Goal: Task Accomplishment & Management: Use online tool/utility

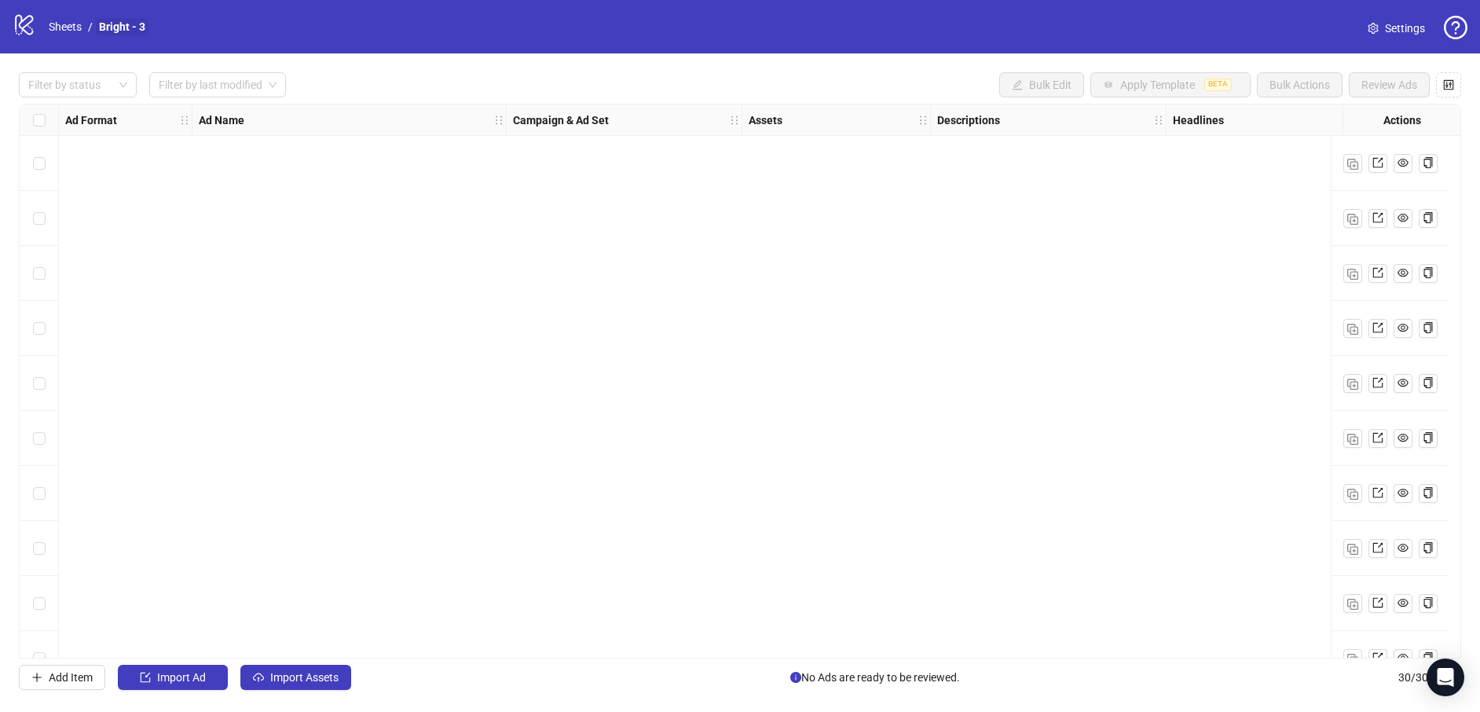
scroll to position [1135, 1116]
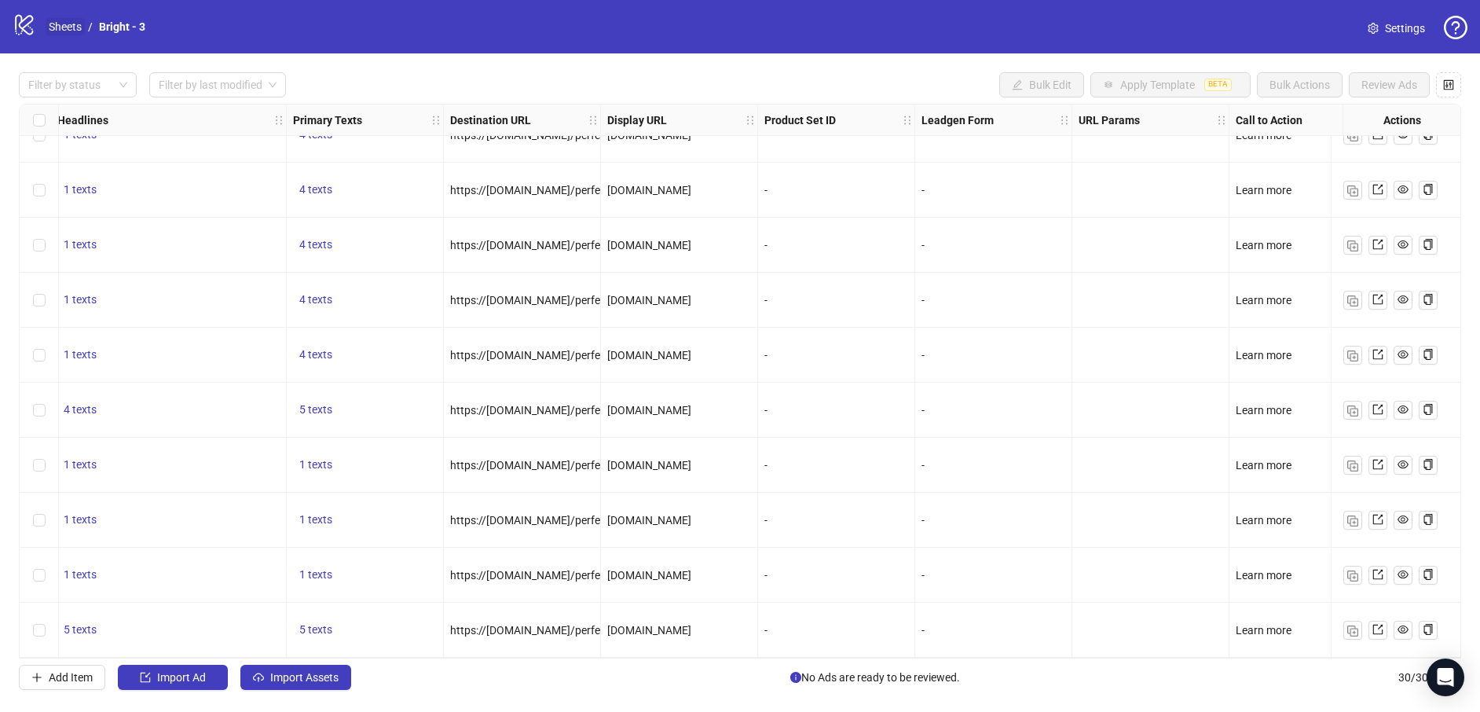
click at [59, 26] on link "Sheets" at bounding box center [65, 26] width 39 height 17
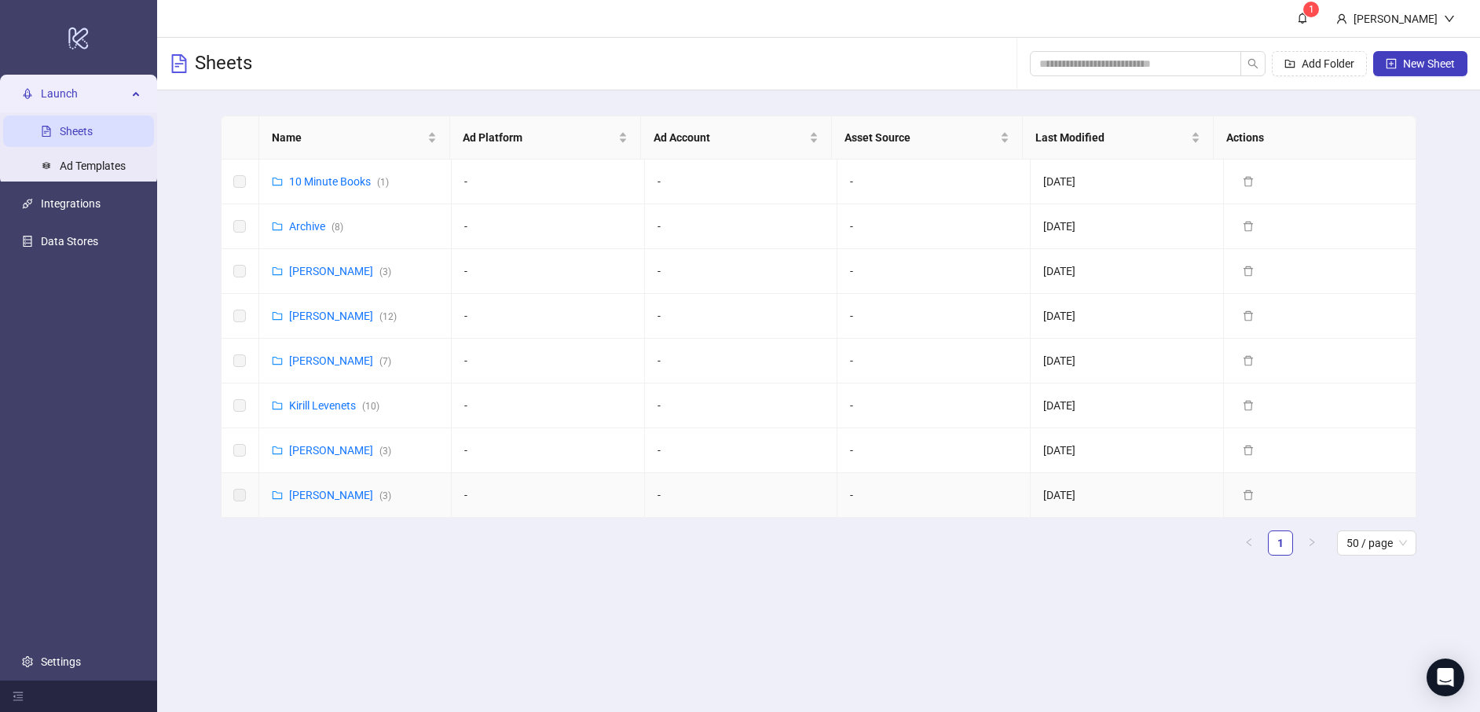
click at [347, 501] on div "Ekaterina Semina ( 3 )" at bounding box center [340, 494] width 102 height 17
click at [345, 496] on link "Ekaterina Semina ( 3 )" at bounding box center [340, 495] width 102 height 13
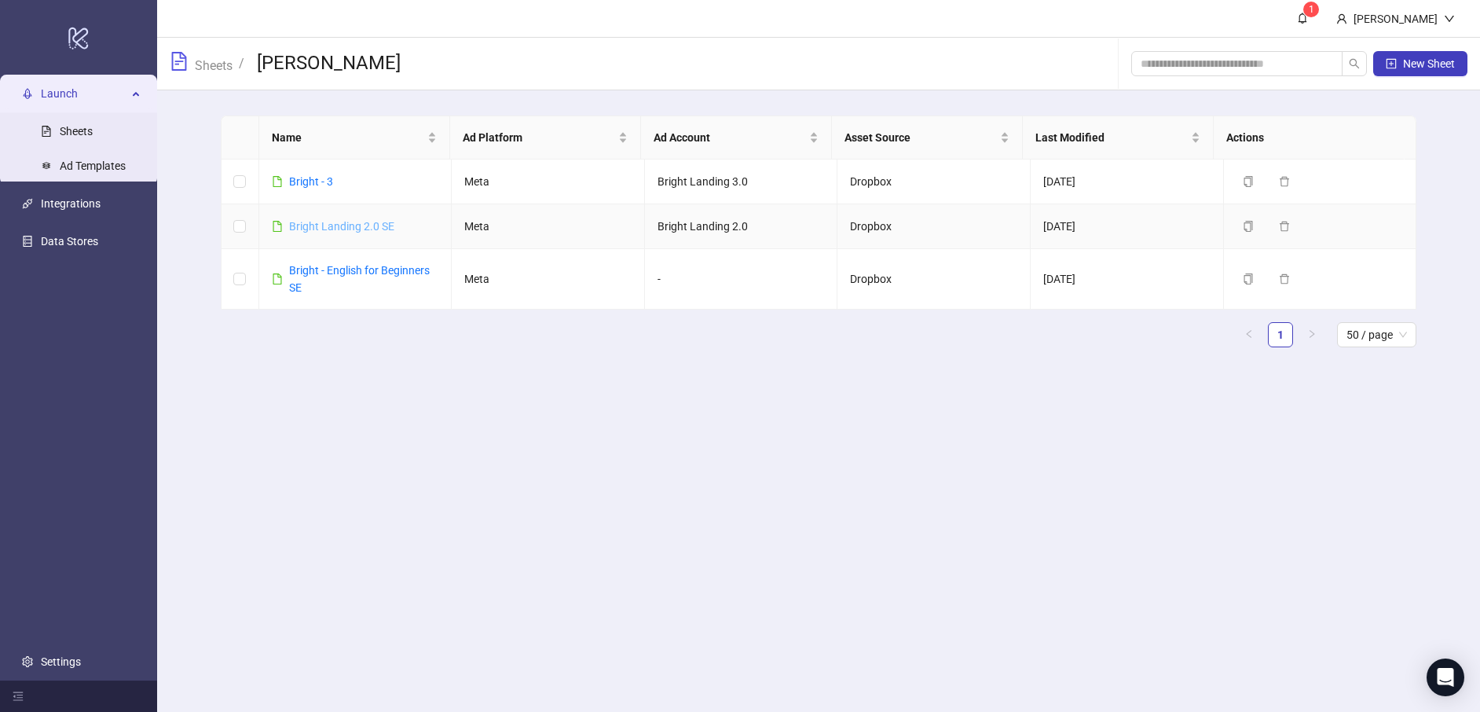
click at [372, 225] on link "Bright Landing 2.0 SE" at bounding box center [341, 226] width 105 height 13
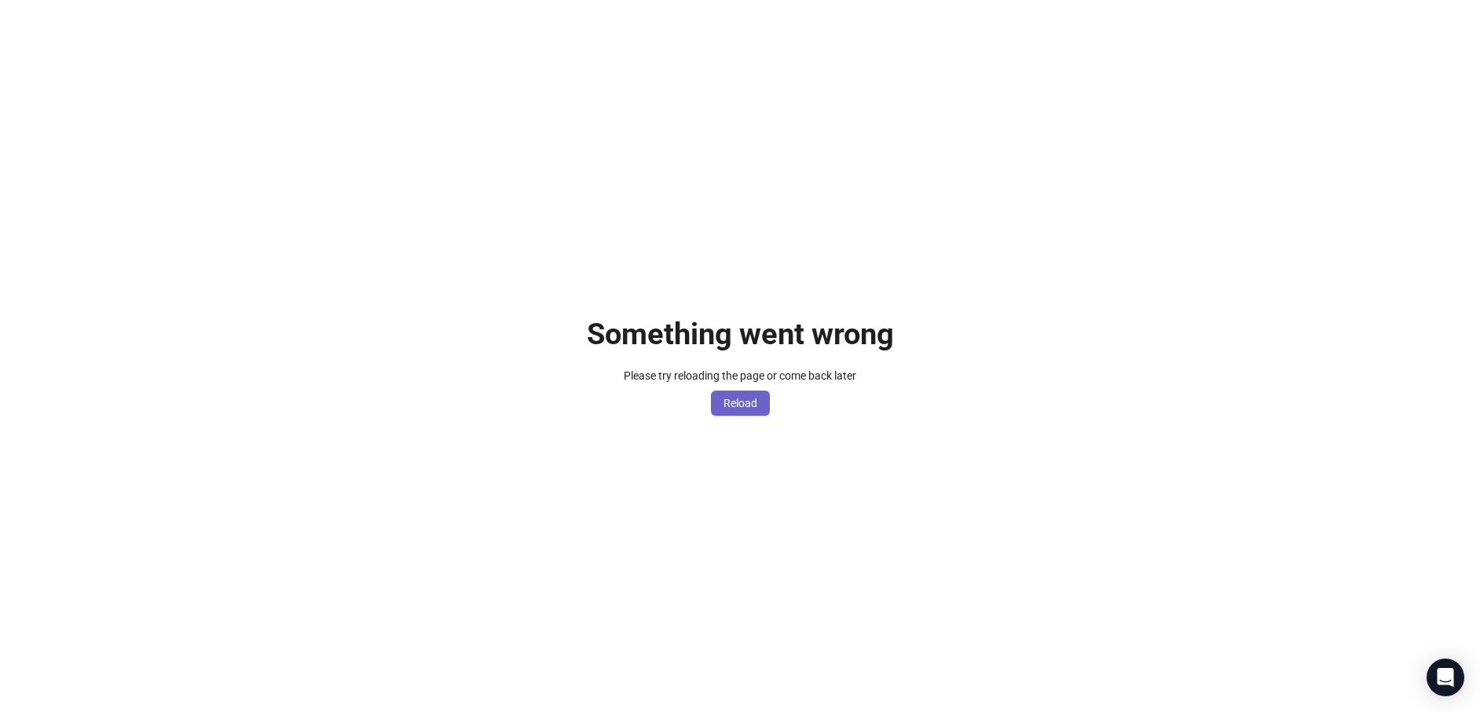
click at [743, 408] on span "Reload" at bounding box center [741, 403] width 34 height 13
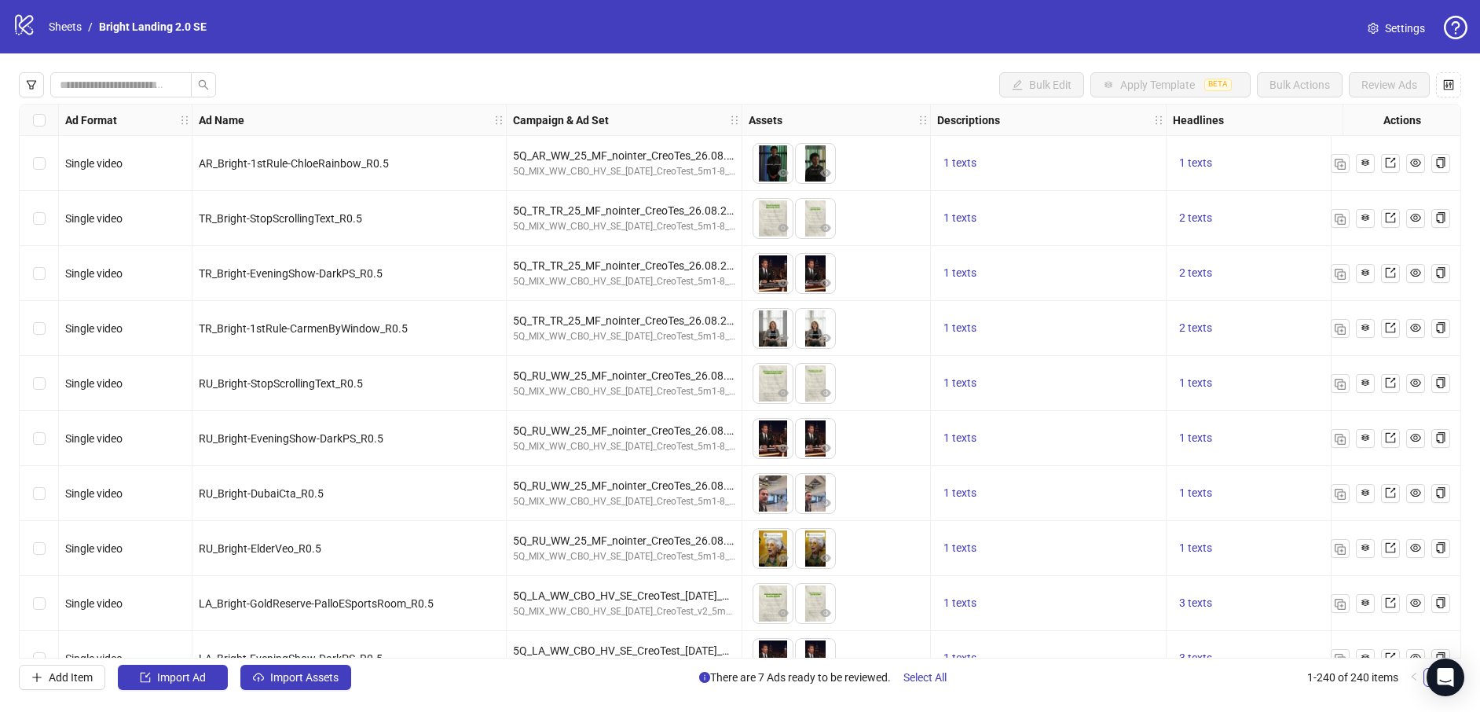
click at [50, 227] on div "Select row 2" at bounding box center [39, 218] width 39 height 55
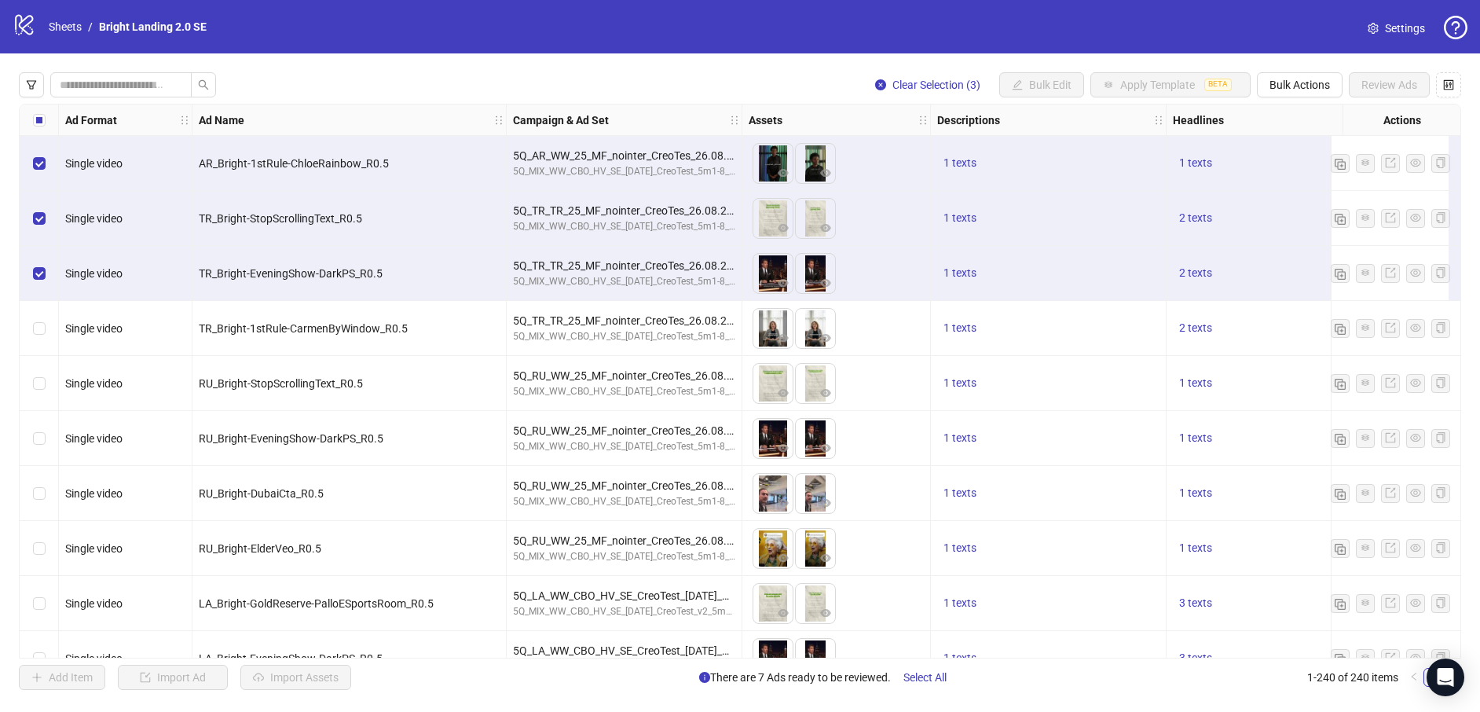
click at [42, 340] on div "Select row 4" at bounding box center [39, 328] width 39 height 55
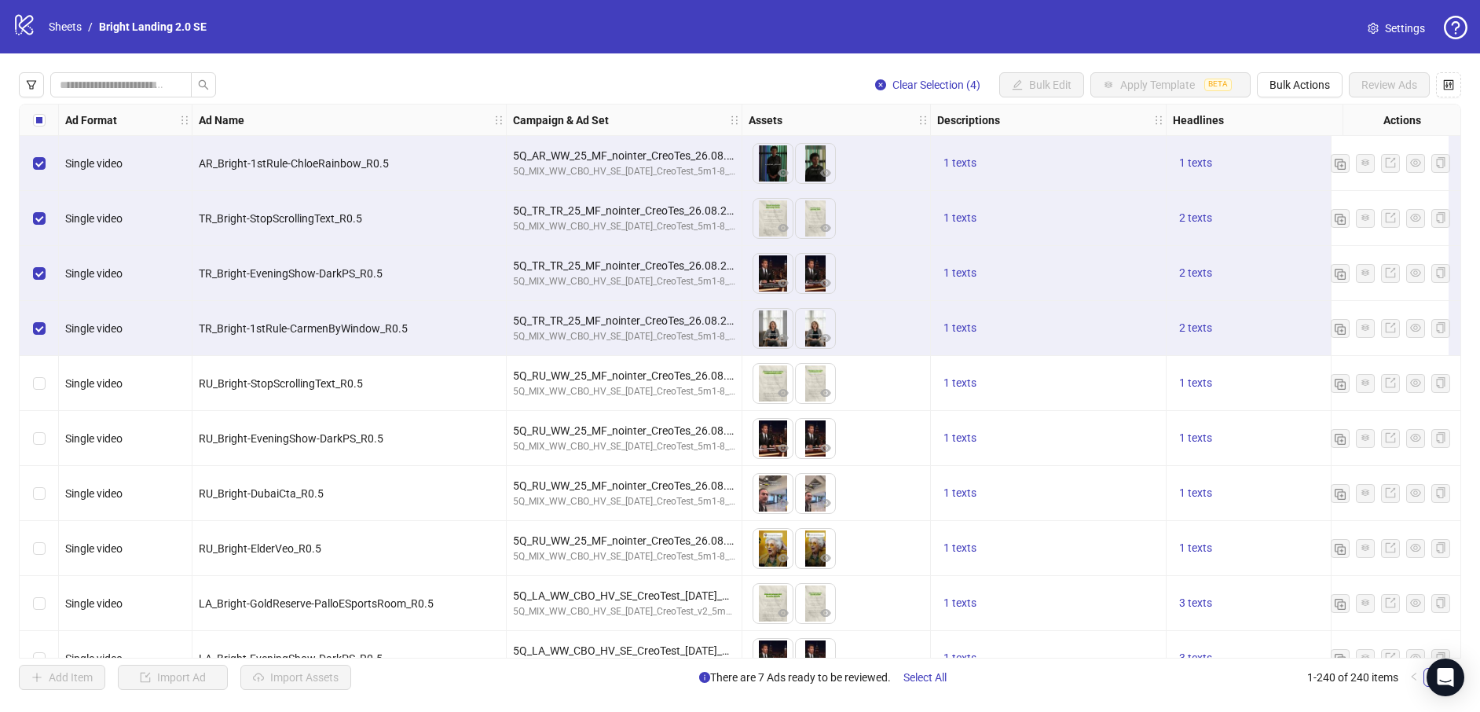
click at [38, 394] on div "Select row 5" at bounding box center [39, 383] width 39 height 55
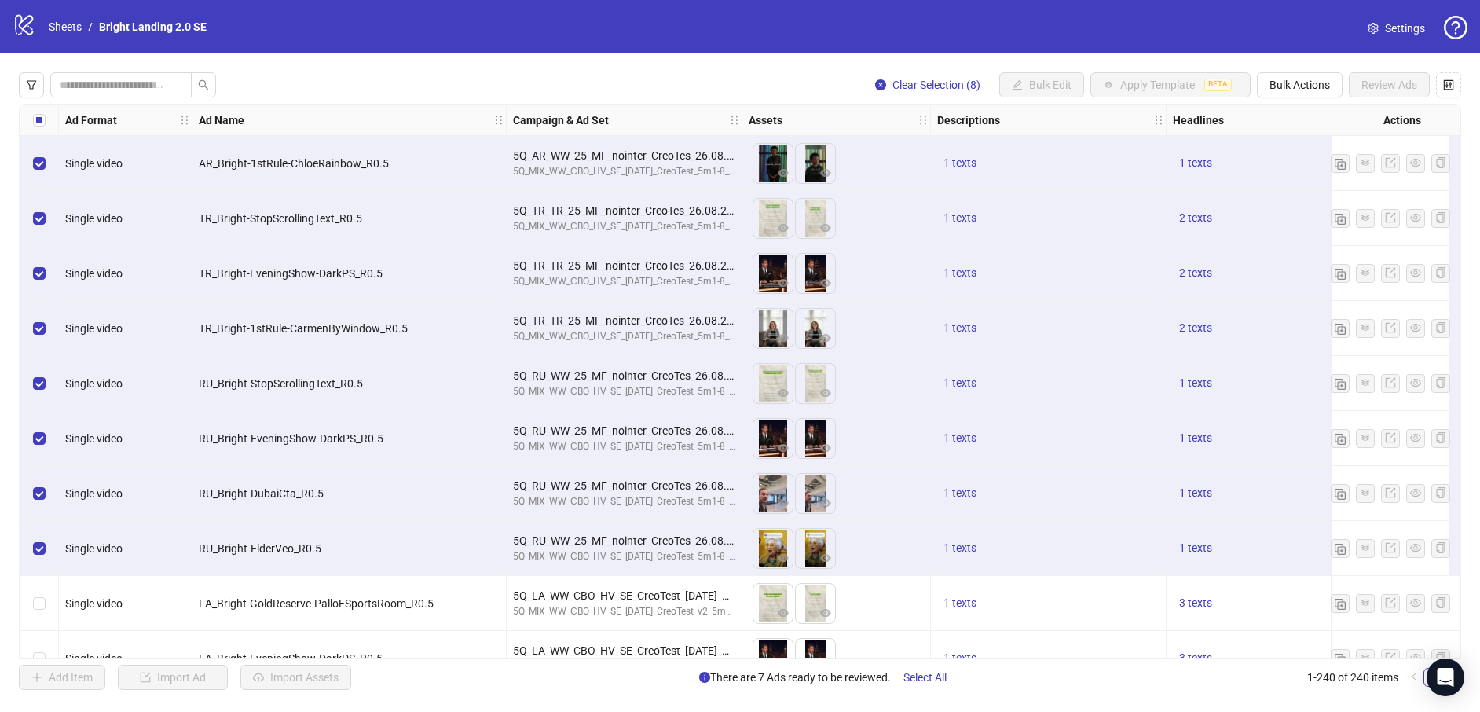
click at [32, 620] on div "Select row 9" at bounding box center [39, 603] width 39 height 55
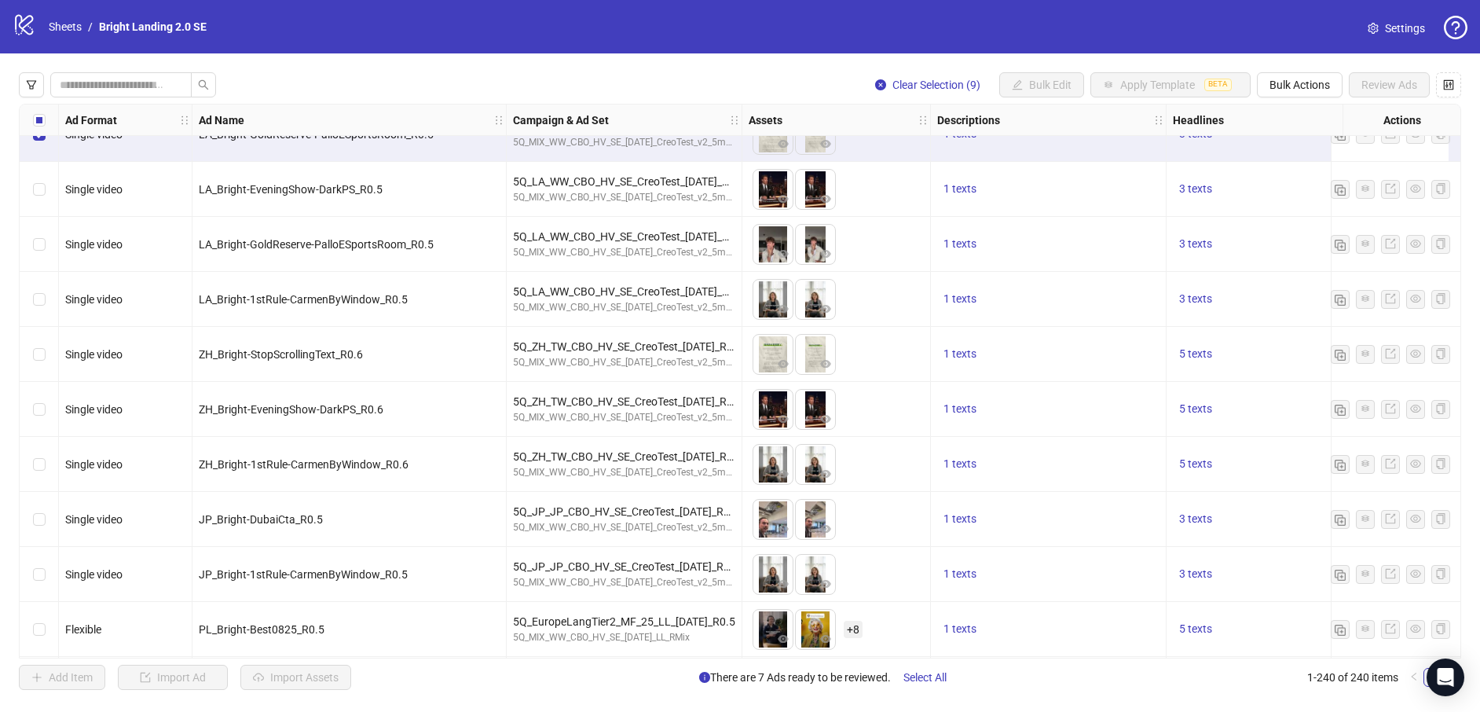
click at [39, 162] on div "Select row 10" at bounding box center [39, 189] width 39 height 55
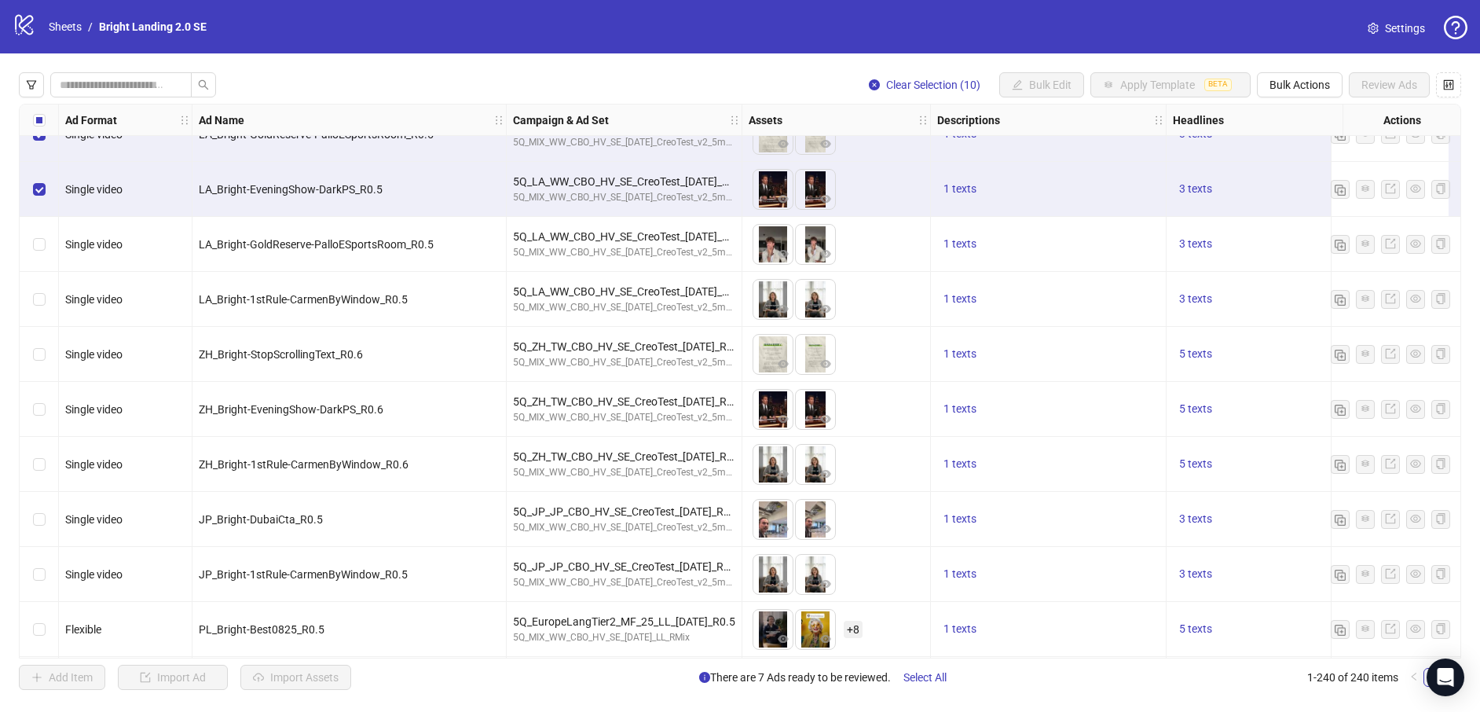
scroll to position [489, 0]
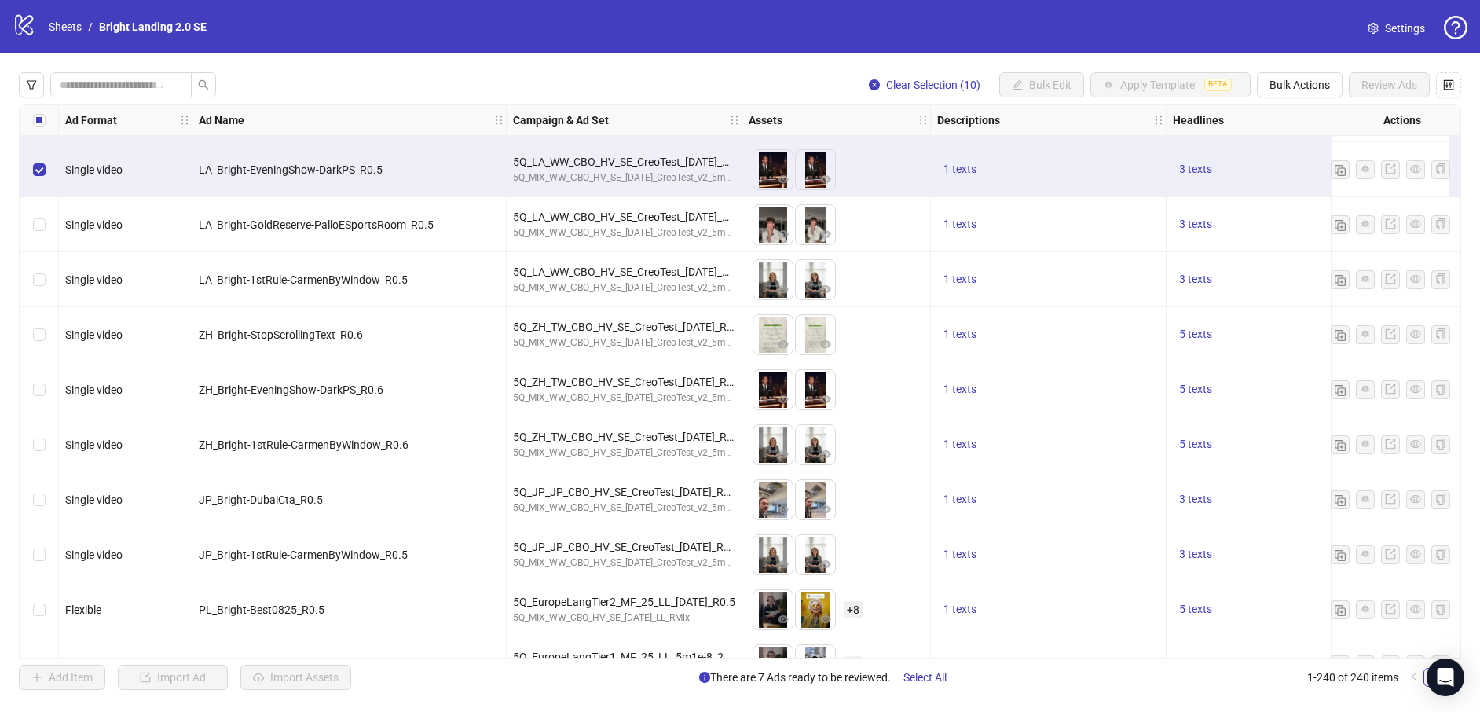
click at [47, 216] on div "Select row 11" at bounding box center [39, 224] width 39 height 55
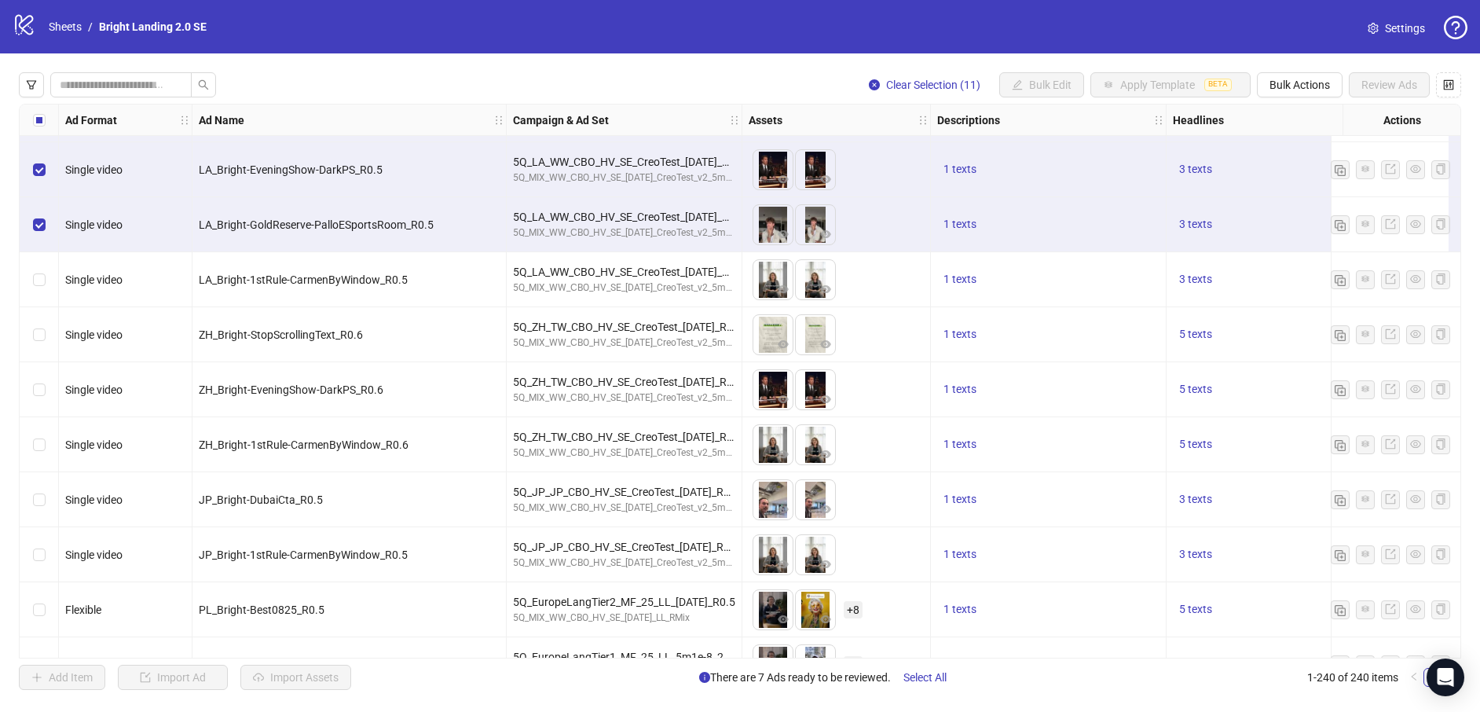
click at [50, 287] on div "Select row 12" at bounding box center [39, 279] width 39 height 55
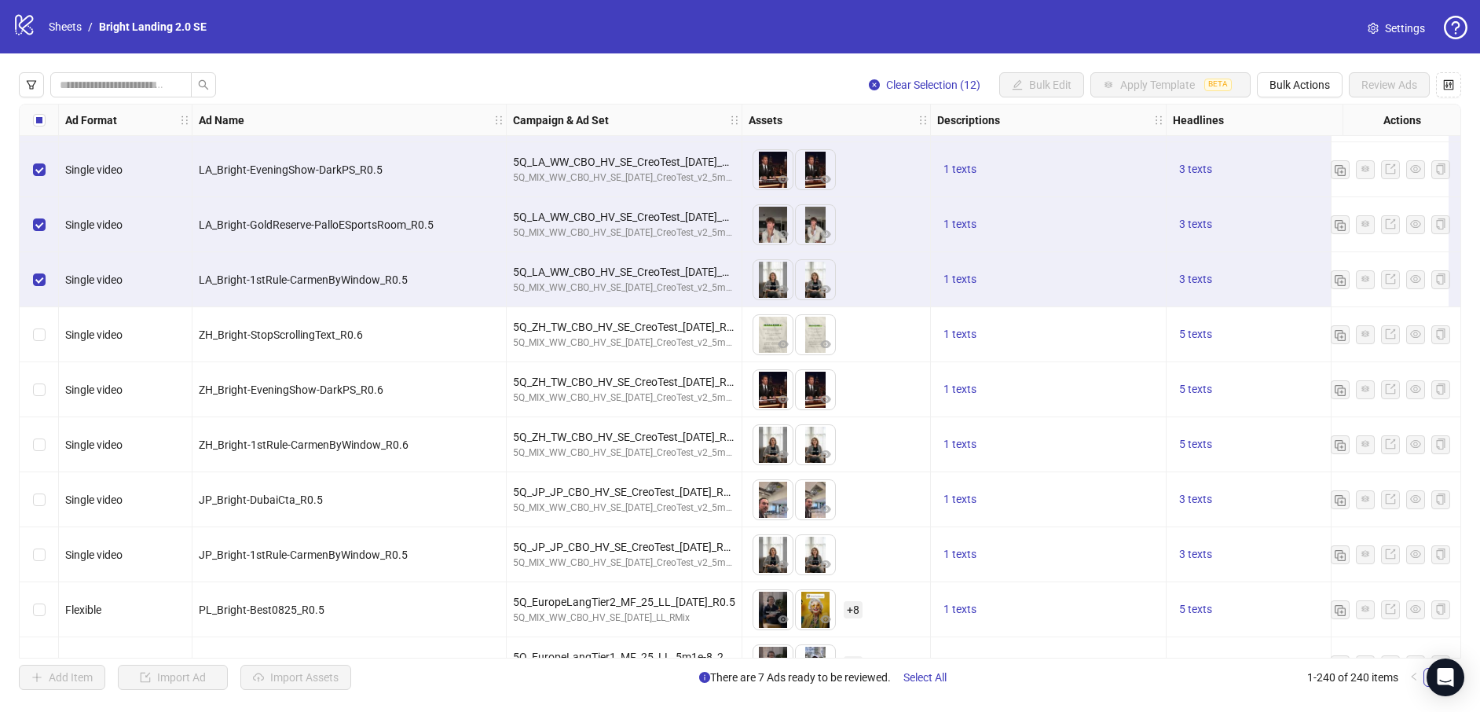
click at [51, 321] on div "Select row 13" at bounding box center [39, 334] width 39 height 55
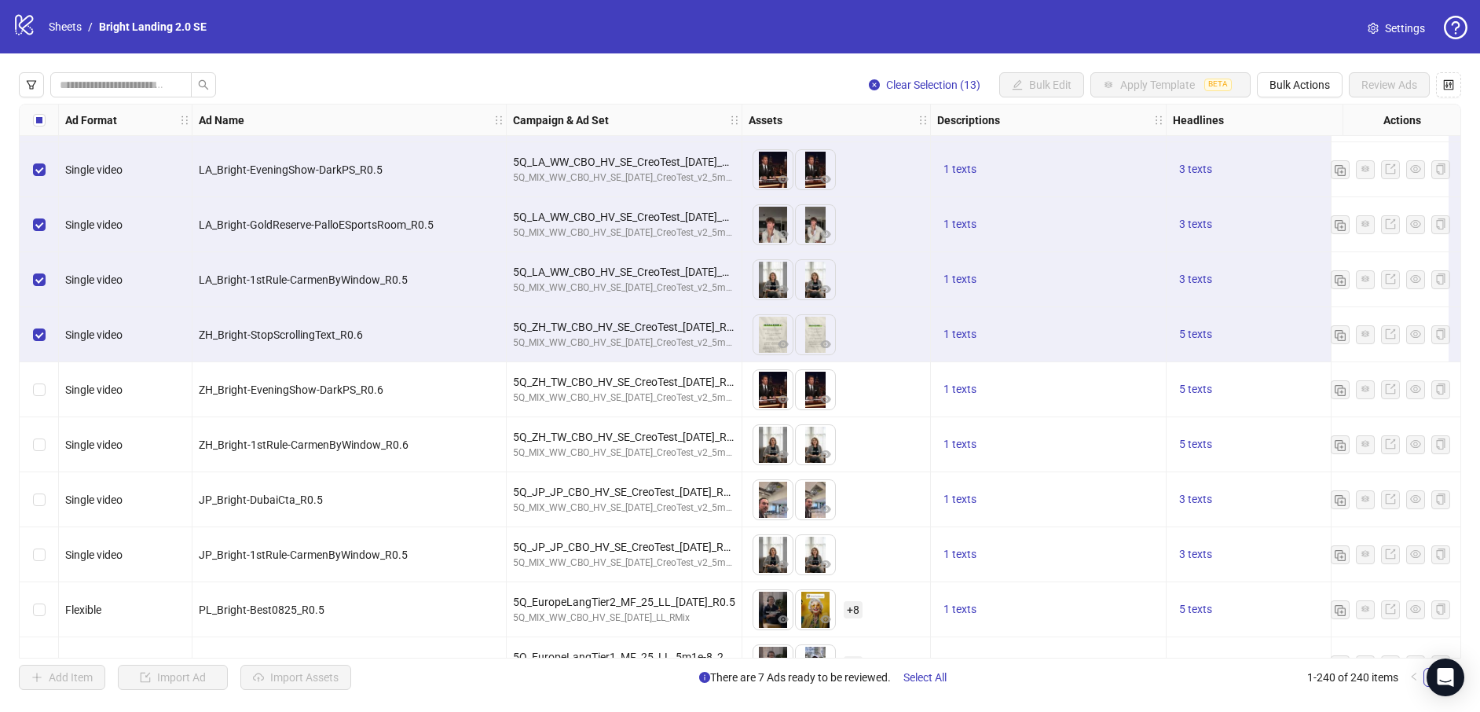
click at [49, 391] on div "Select row 14" at bounding box center [39, 389] width 39 height 55
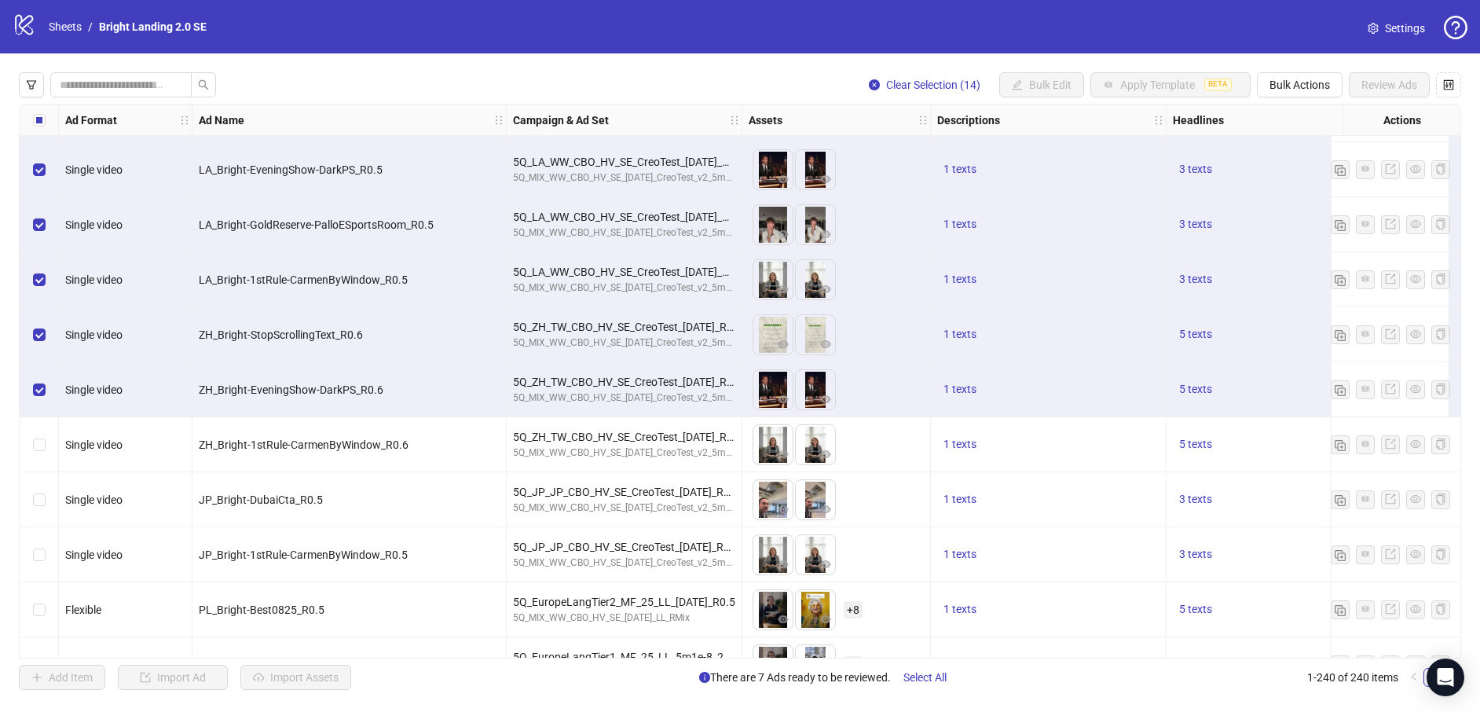
click at [53, 440] on div "Select row 15" at bounding box center [39, 444] width 39 height 55
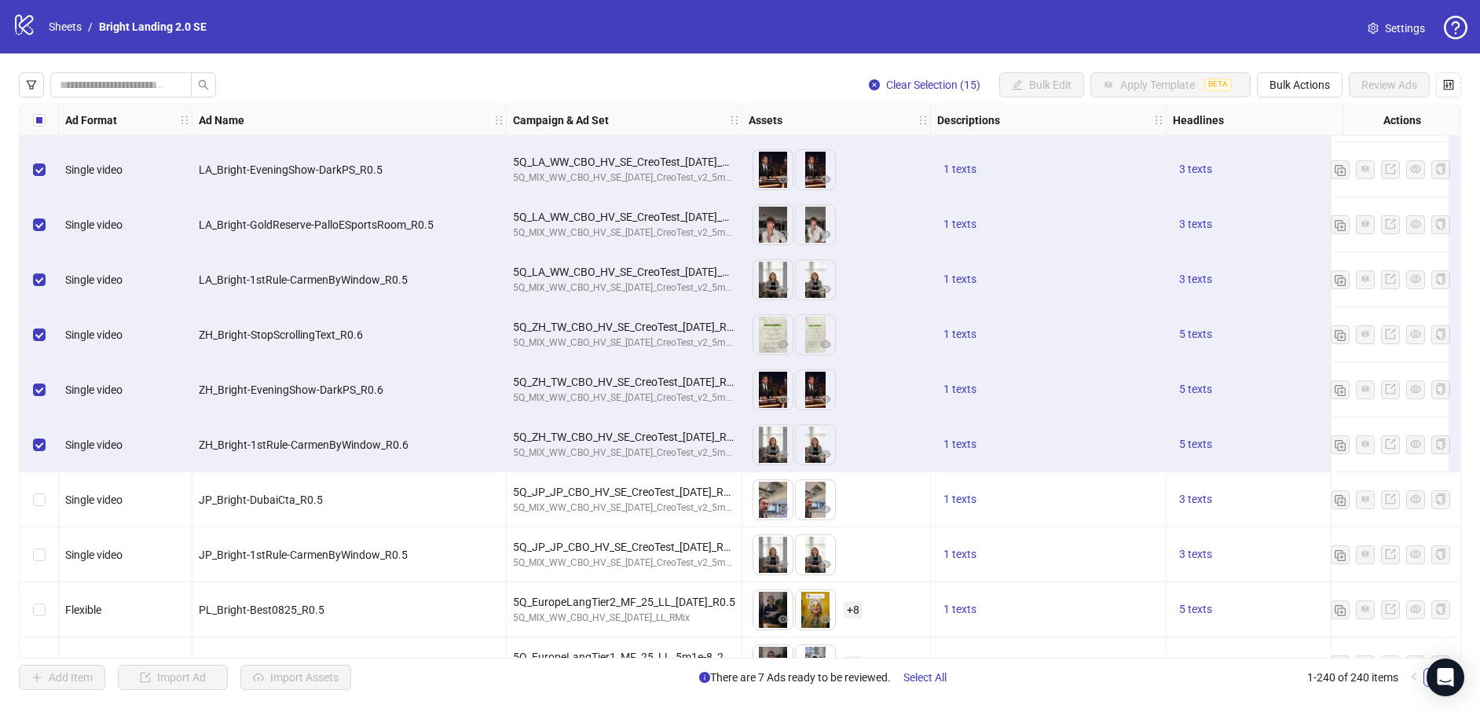
click at [51, 499] on div "Select row 16" at bounding box center [39, 499] width 39 height 55
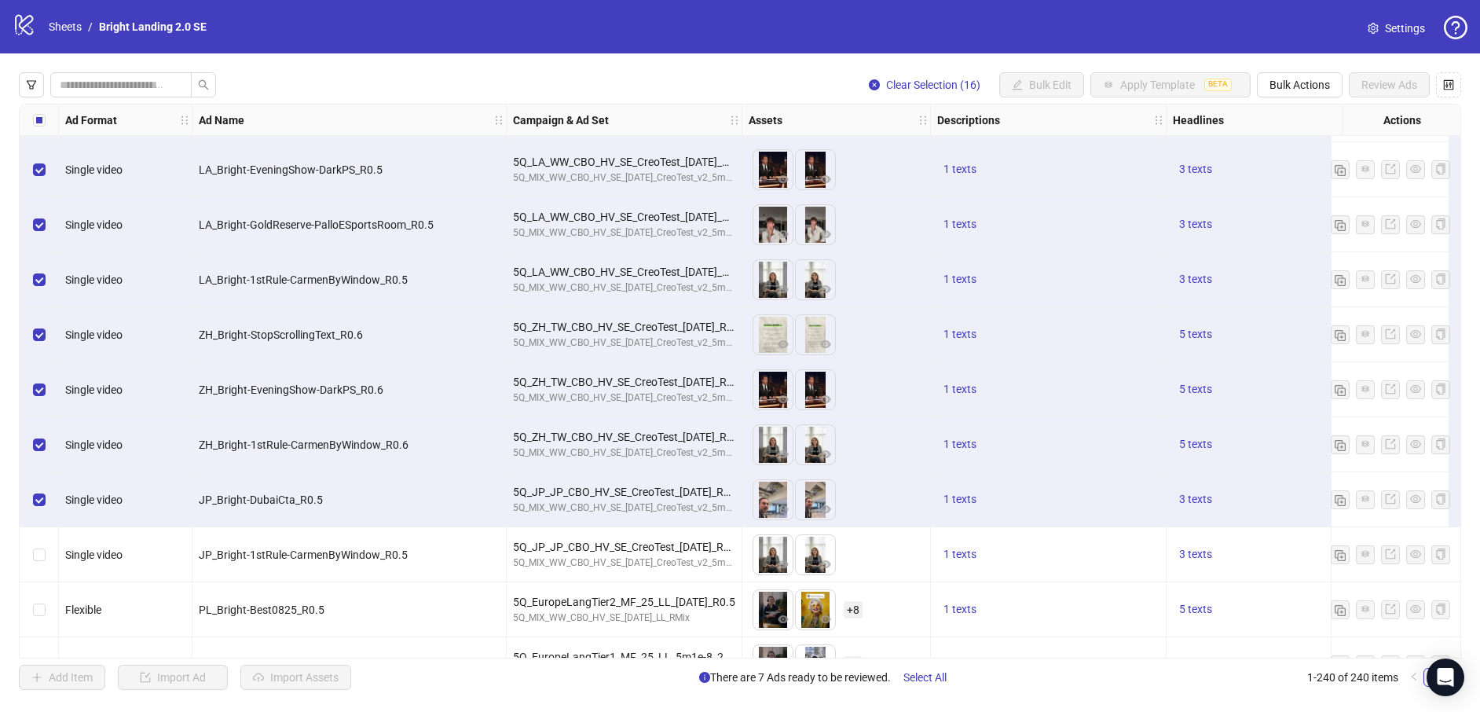
drag, startPoint x: 46, startPoint y: 549, endPoint x: 47, endPoint y: 590, distance: 40.9
click at [47, 552] on div "Select row 17" at bounding box center [39, 554] width 39 height 55
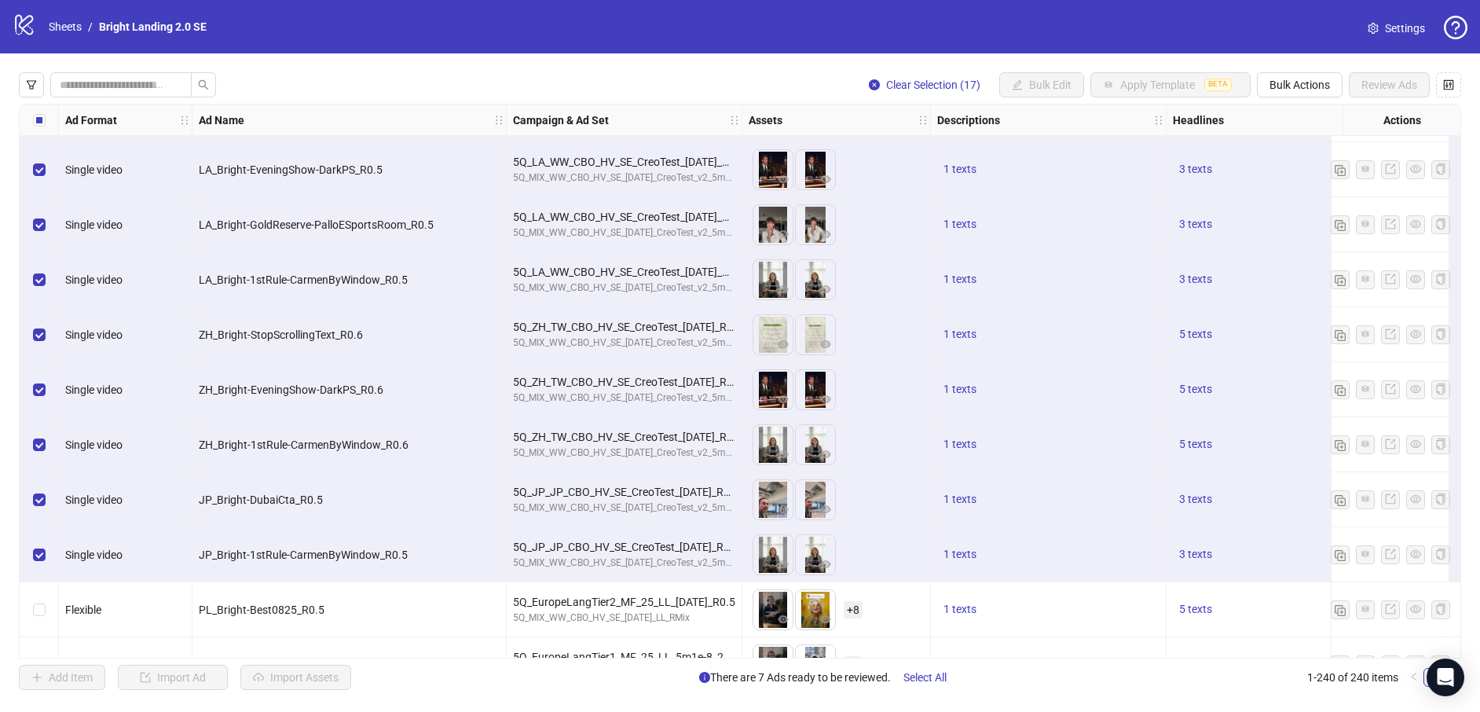
click at [48, 595] on div "Select row 18" at bounding box center [39, 609] width 39 height 55
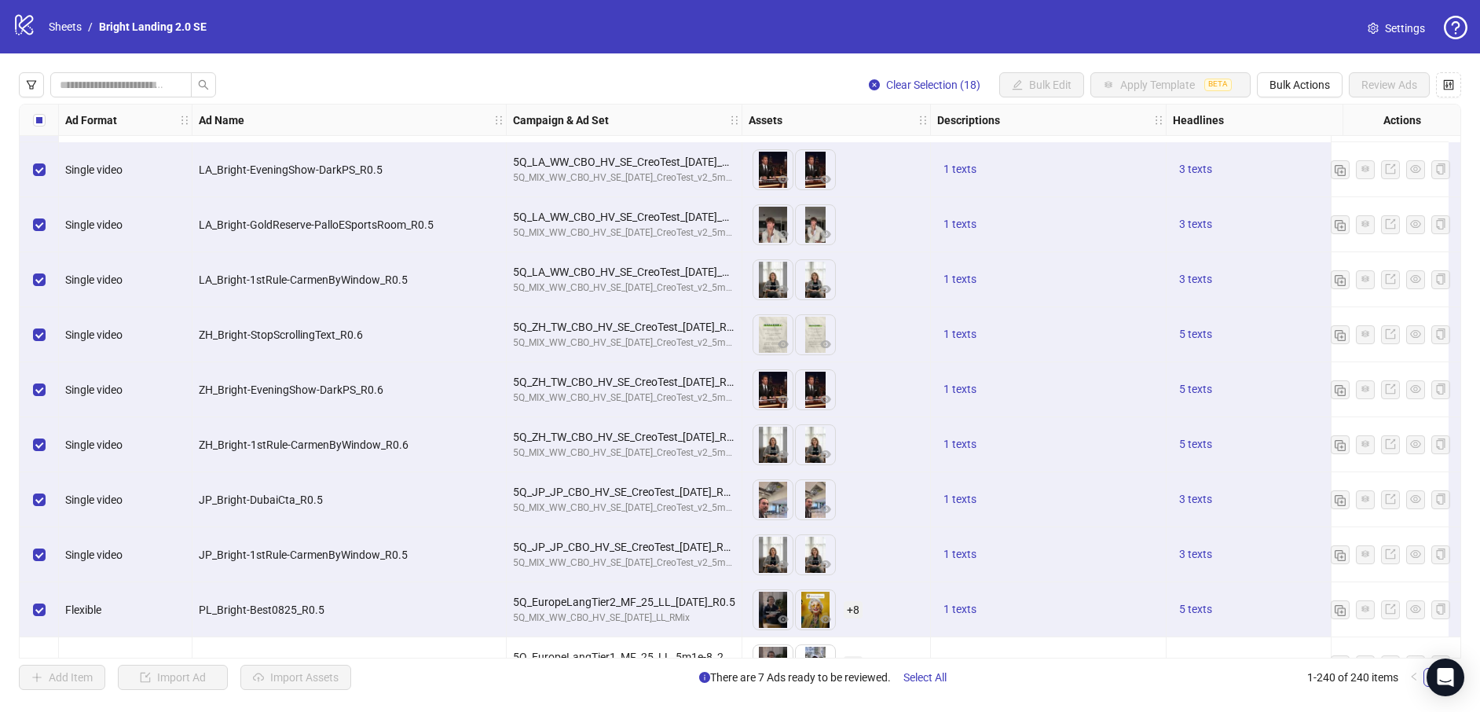
click at [40, 637] on div "Select row 19" at bounding box center [39, 664] width 39 height 55
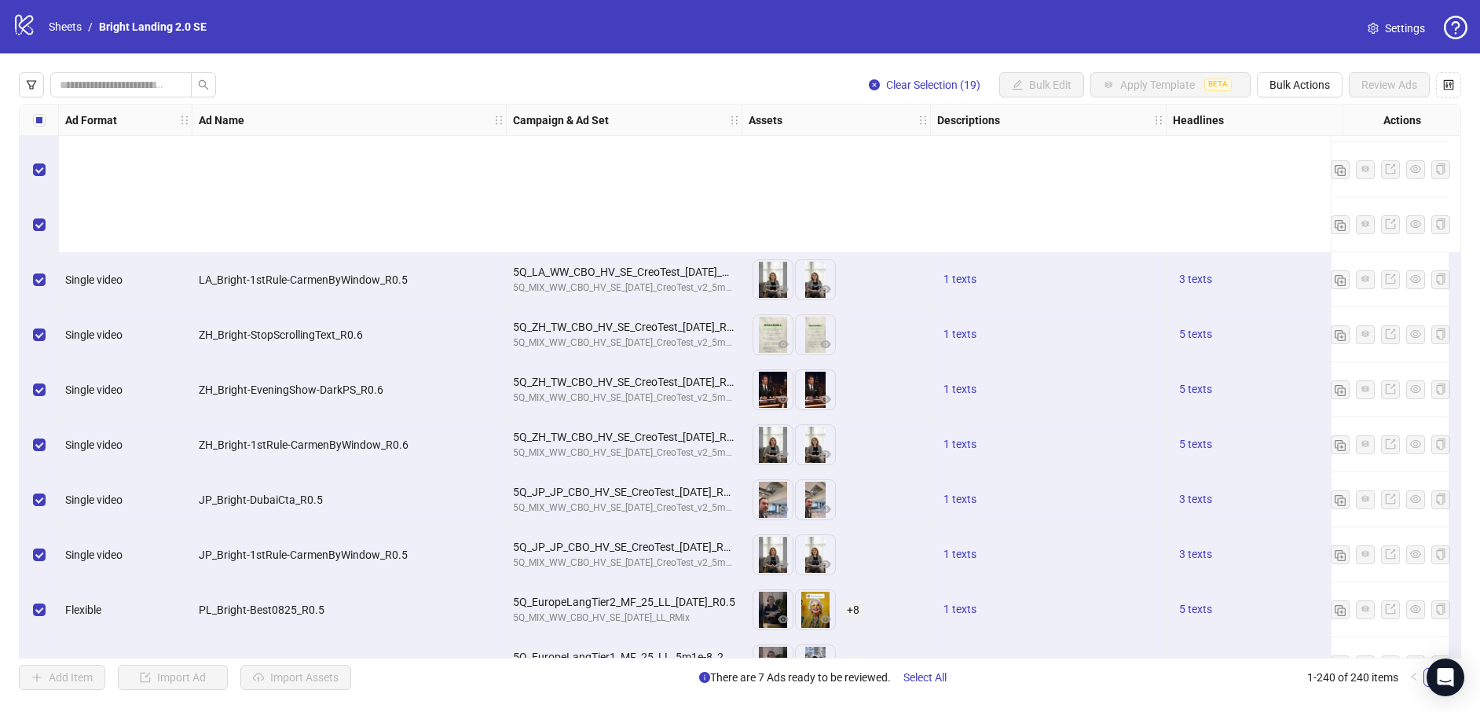
scroll to position [753, 1]
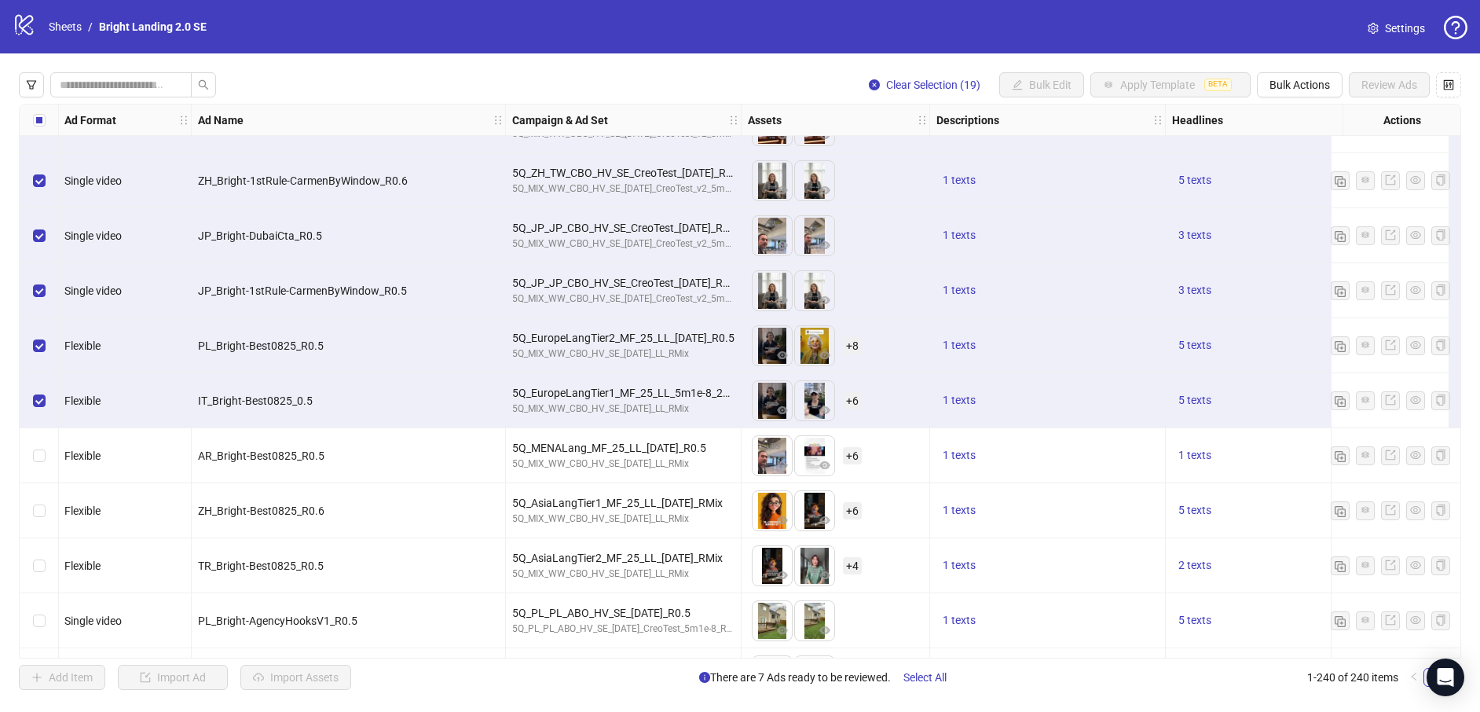
click at [35, 475] on div "Select row 20" at bounding box center [39, 455] width 39 height 55
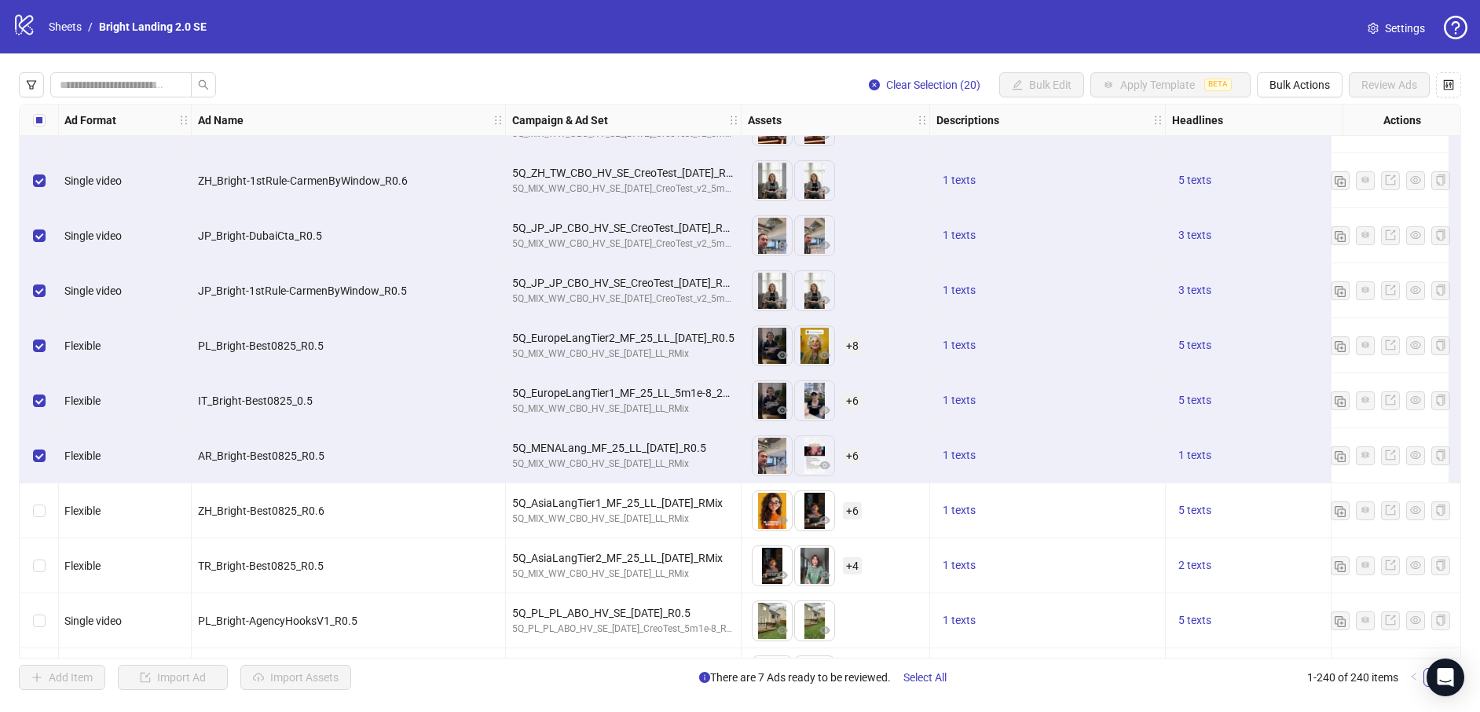
click at [50, 536] on div "Select row 21" at bounding box center [39, 510] width 39 height 55
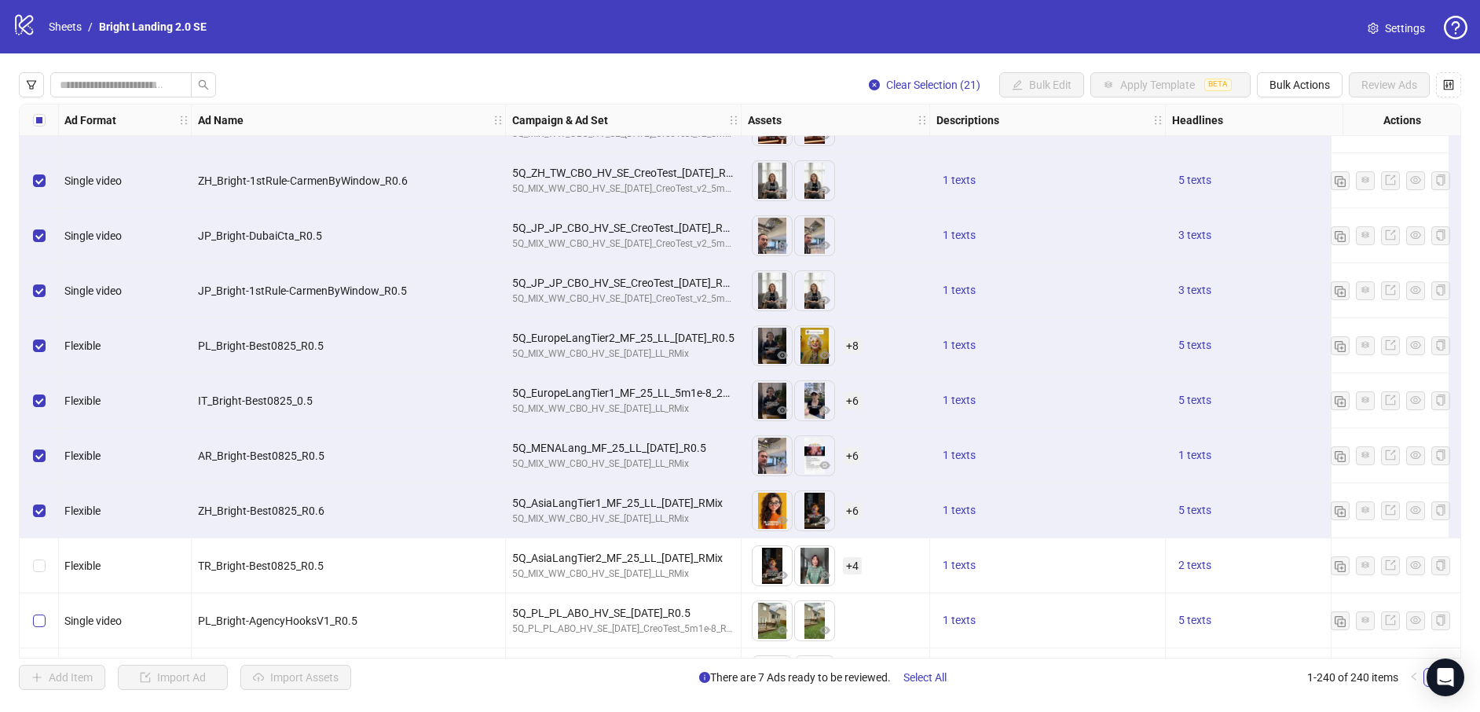
drag, startPoint x: 46, startPoint y: 562, endPoint x: 45, endPoint y: 612, distance: 50.3
click at [46, 564] on div "Select row 22" at bounding box center [39, 565] width 39 height 55
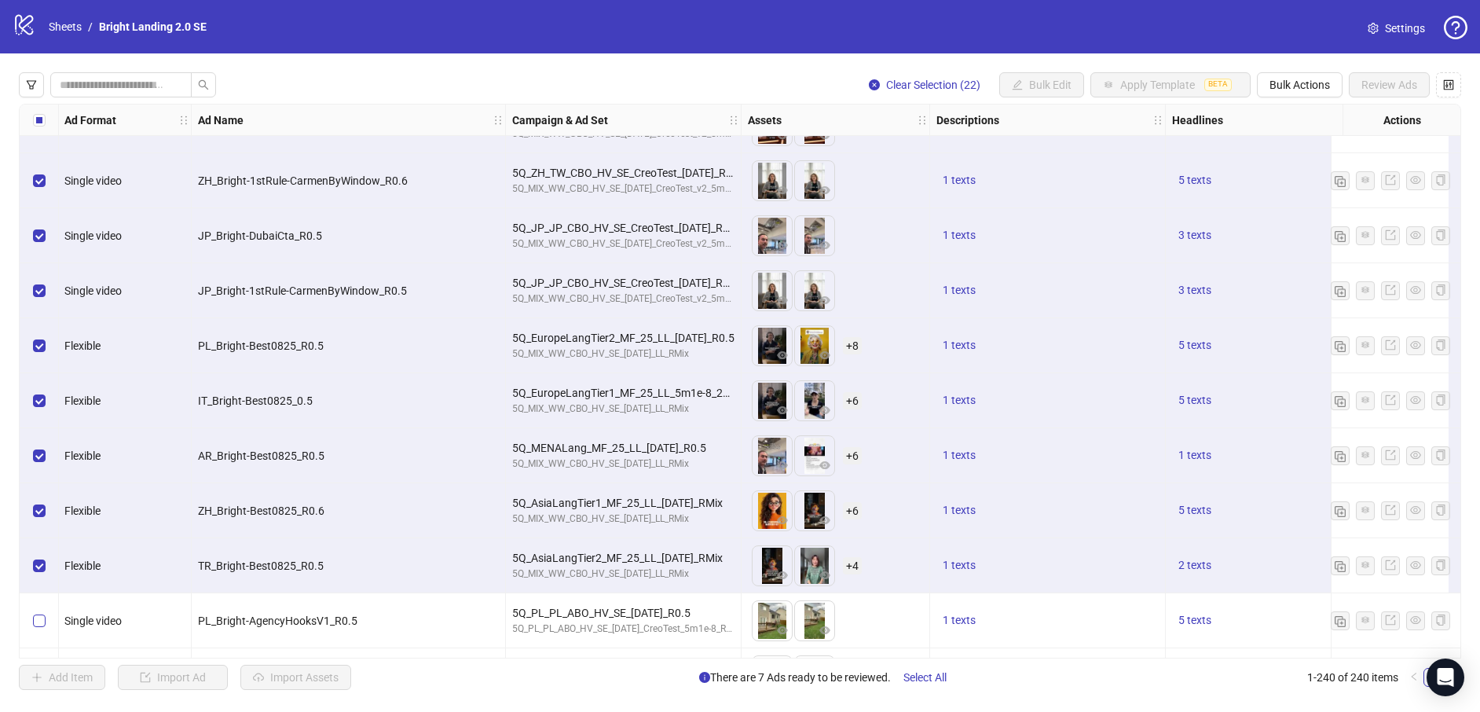
click at [45, 628] on label "Select row 23" at bounding box center [39, 620] width 13 height 17
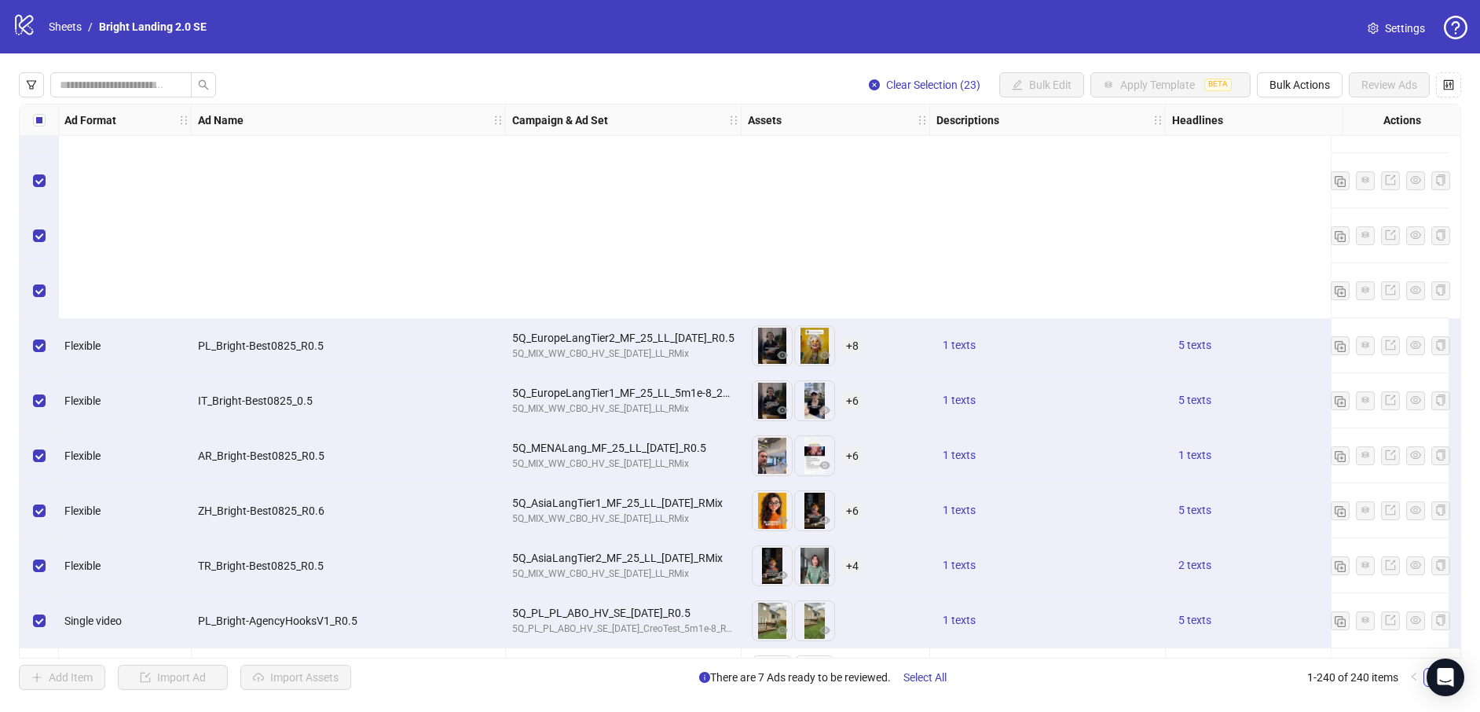
scroll to position [1035, 1]
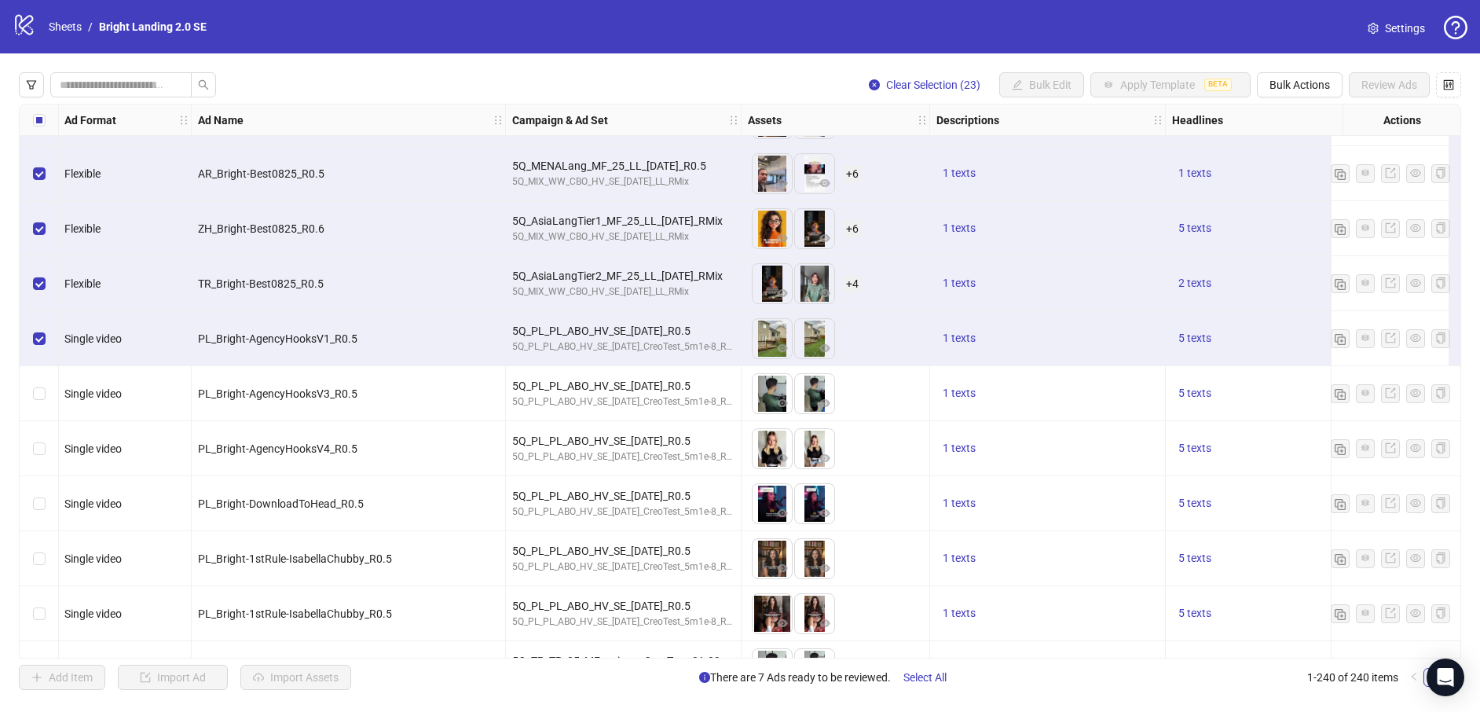
click at [30, 382] on div "Select row 24" at bounding box center [39, 393] width 39 height 55
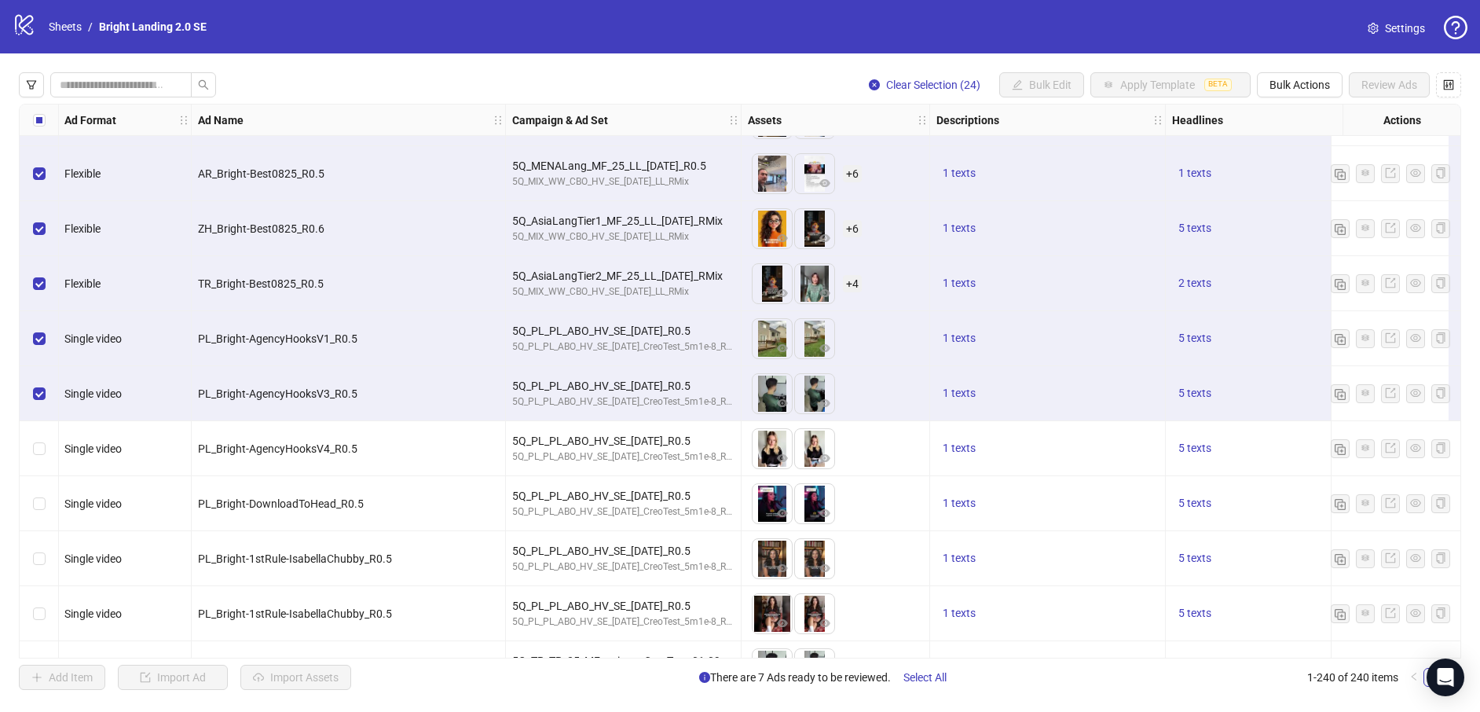
click at [41, 436] on div "Select row 25" at bounding box center [39, 448] width 39 height 55
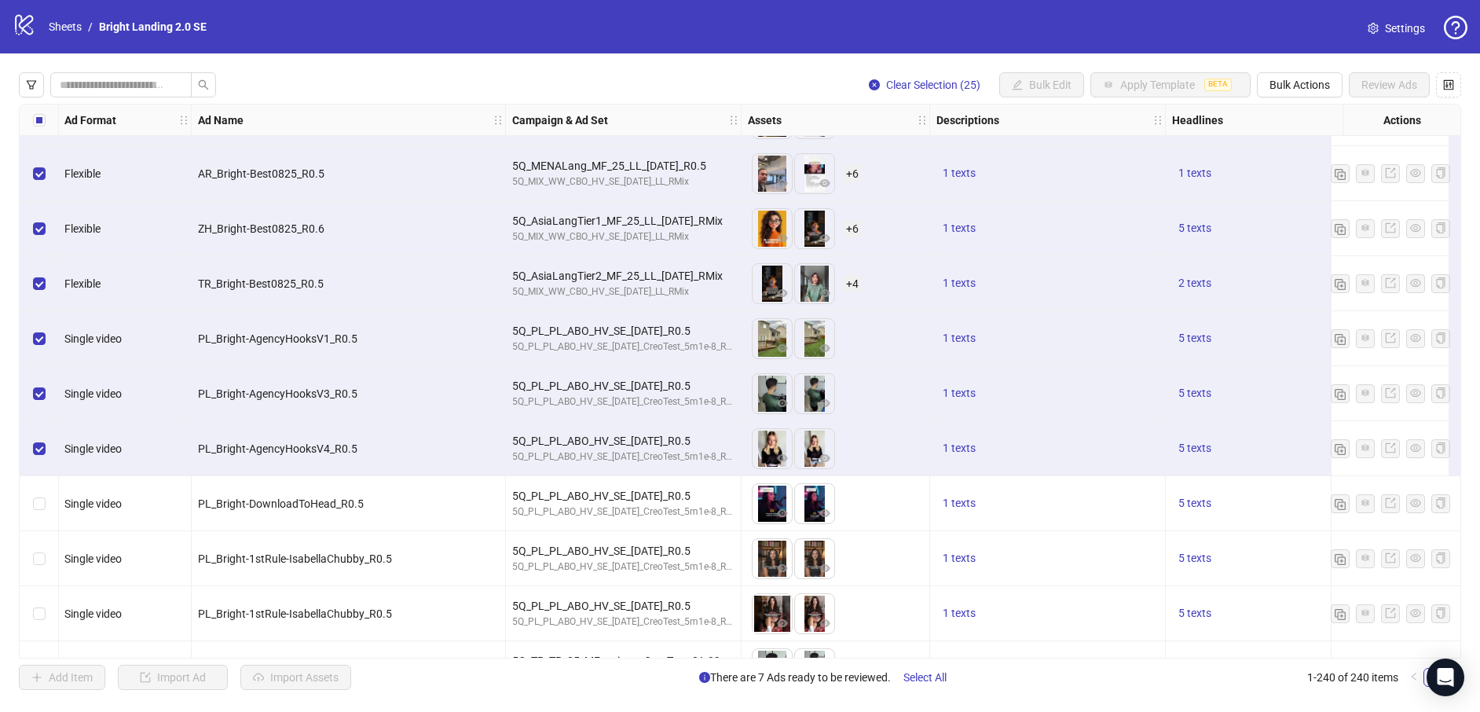
click at [53, 526] on div "Select row 26" at bounding box center [39, 503] width 39 height 55
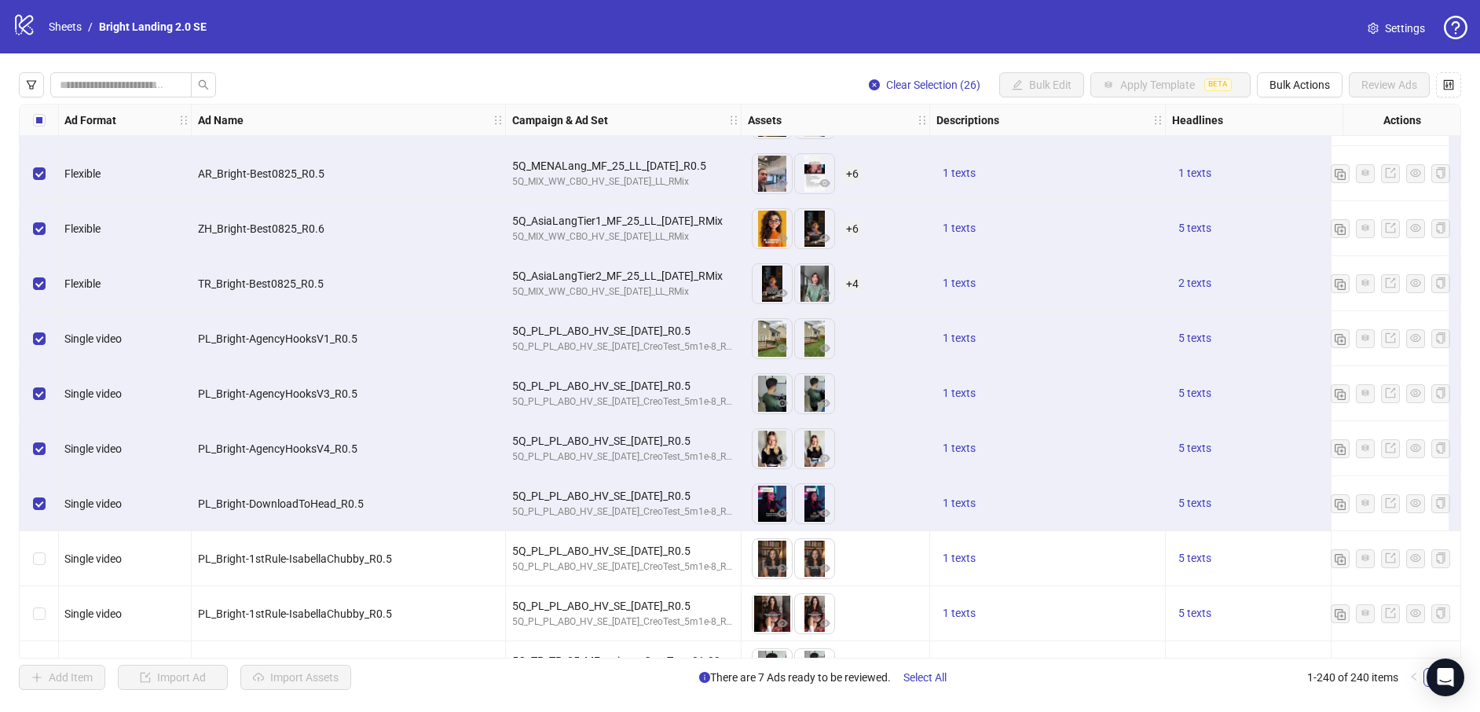
click at [42, 582] on div "Select row 27" at bounding box center [39, 558] width 39 height 55
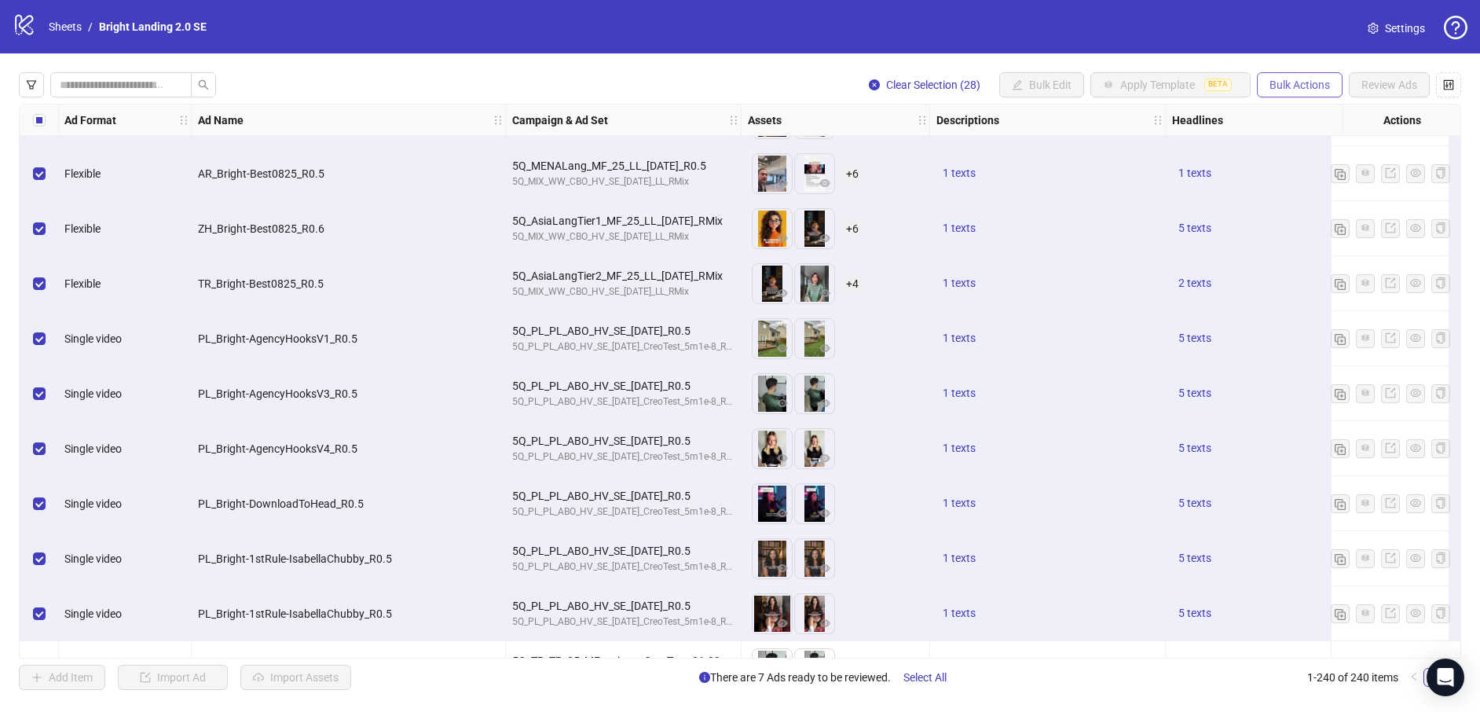
click at [1294, 87] on span "Bulk Actions" at bounding box center [1300, 85] width 61 height 13
click at [1309, 121] on span "Delete" at bounding box center [1322, 116] width 108 height 17
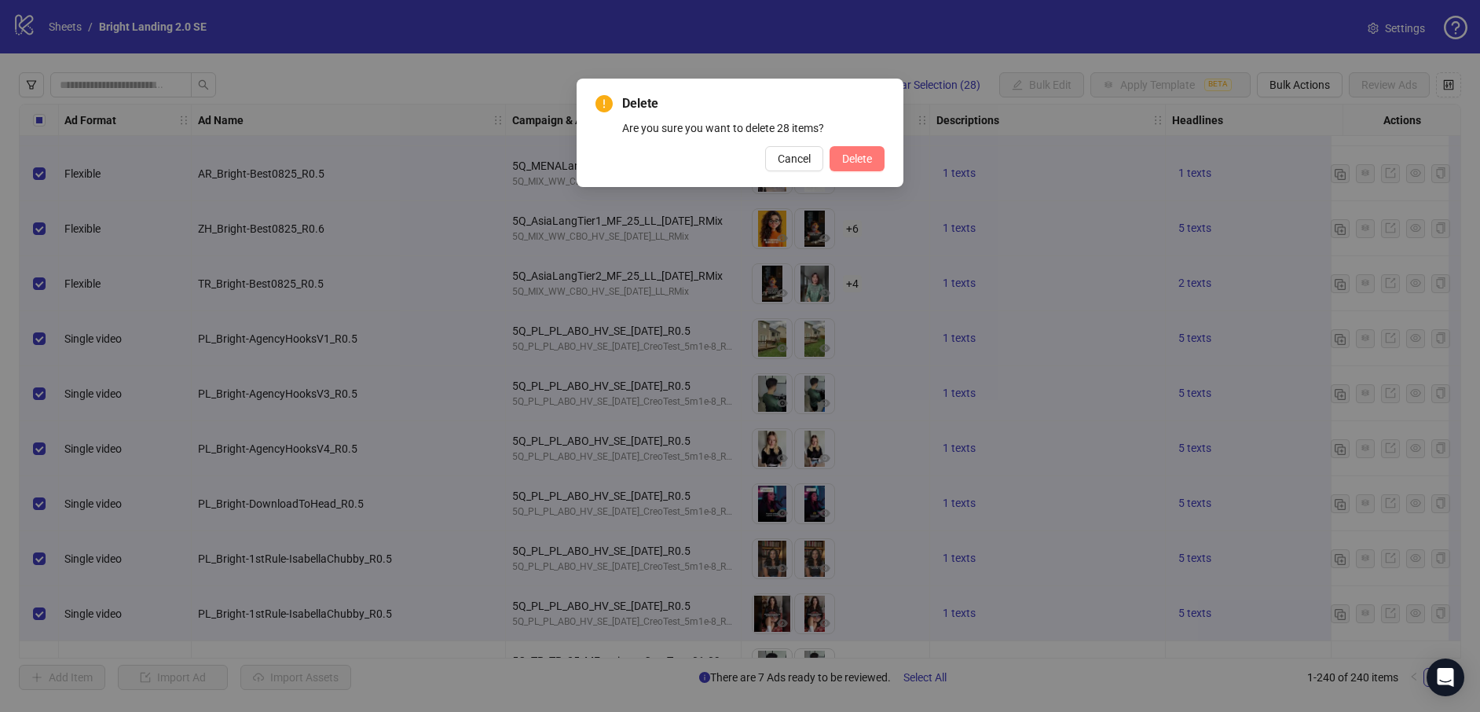
click at [870, 162] on span "Delete" at bounding box center [857, 158] width 30 height 13
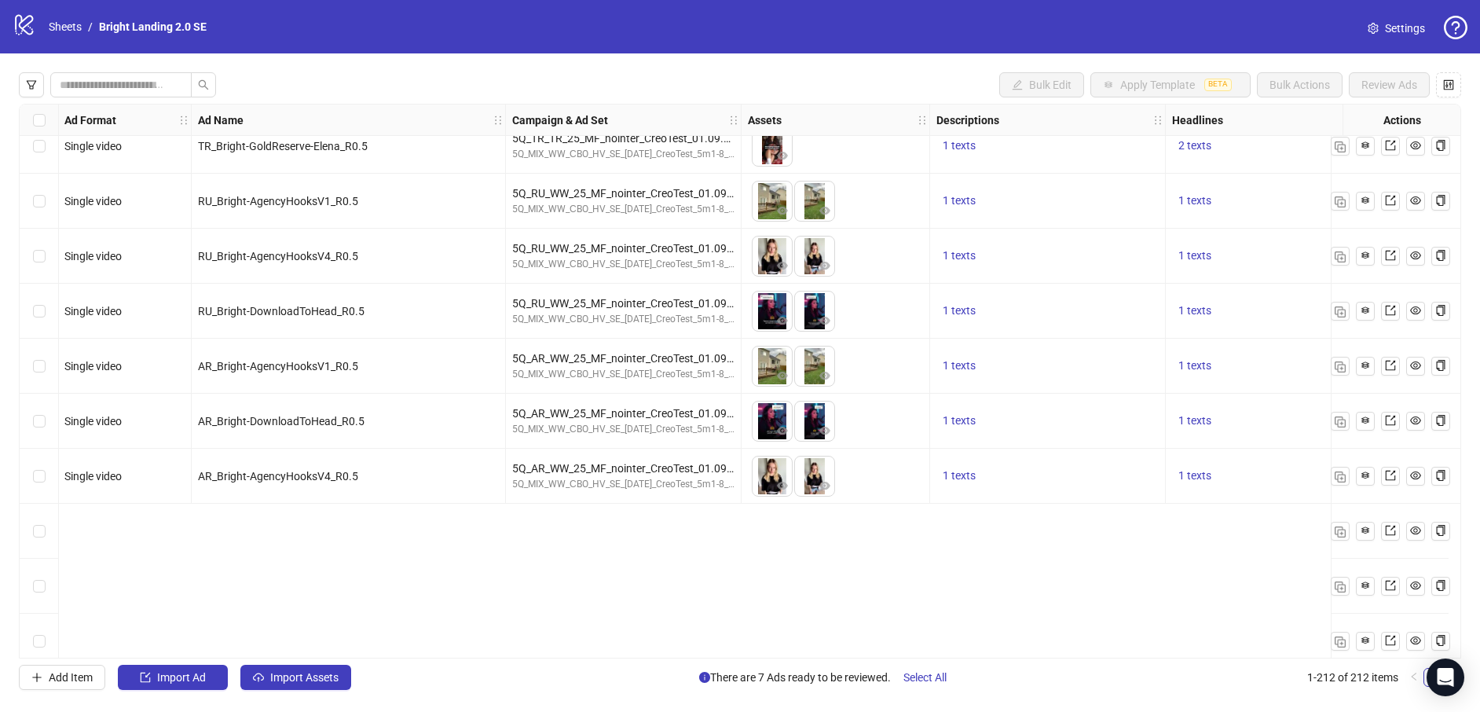
scroll to position [0, 1]
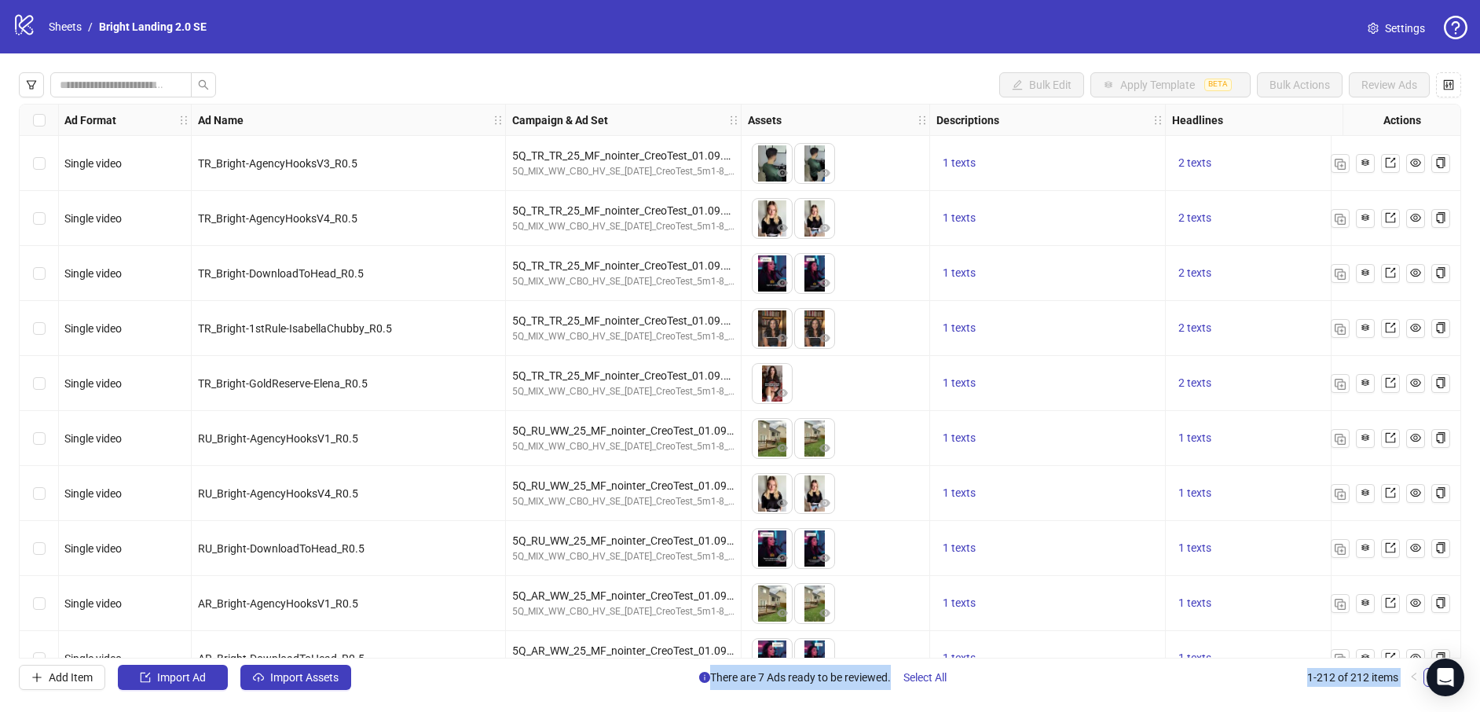
drag, startPoint x: 1448, startPoint y: 679, endPoint x: 1429, endPoint y: 696, distance: 26.2
click at [1429, 696] on body "logo/logo-mobile Sheets / Bright Landing 2.0 SE Settings Bulk Edit Apply Templa…" at bounding box center [740, 356] width 1480 height 712
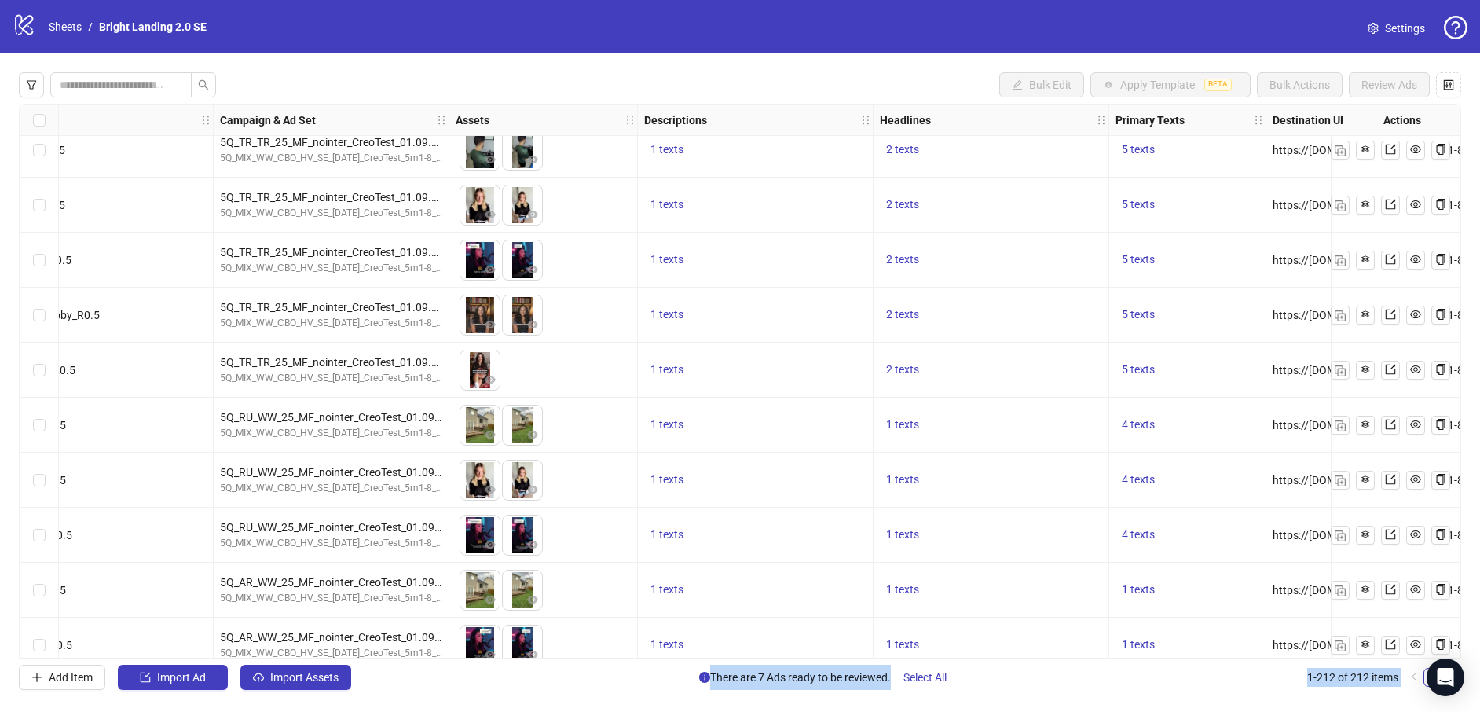
scroll to position [13, 0]
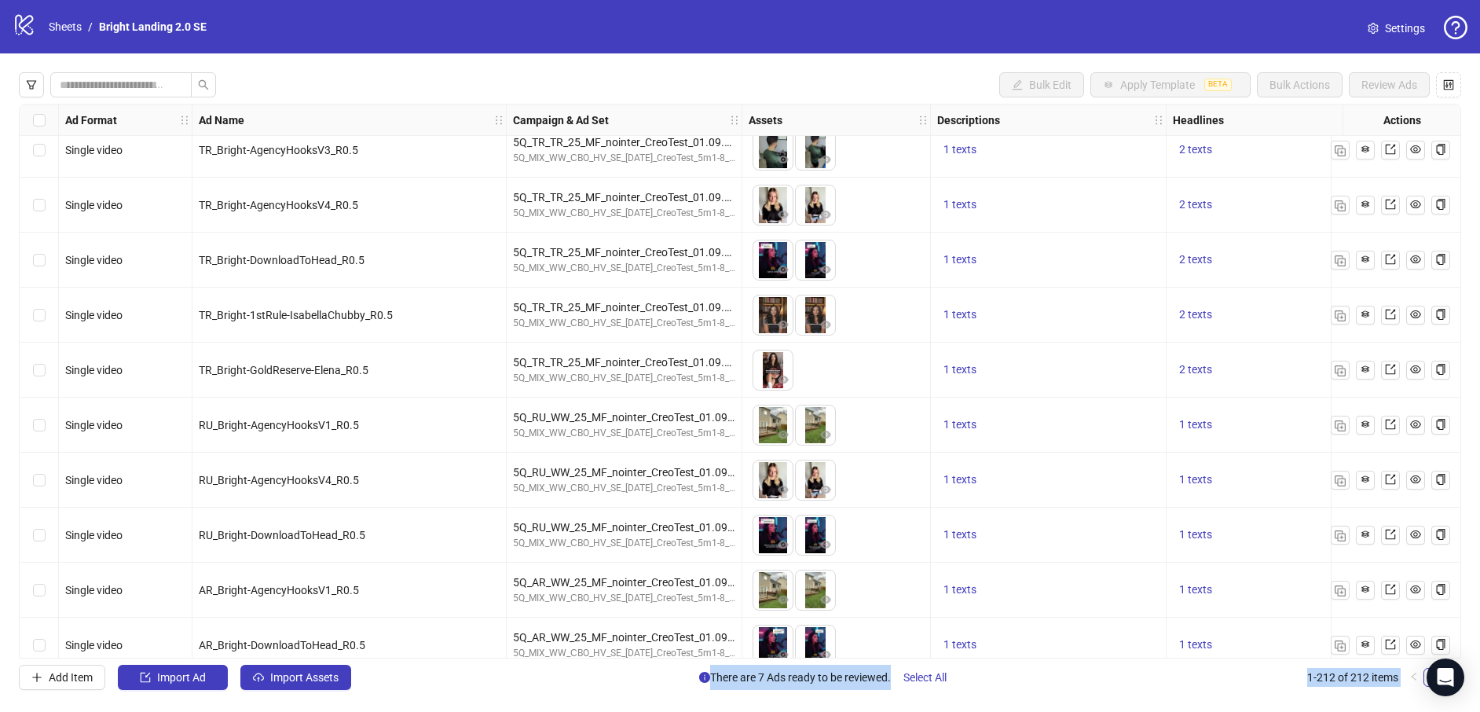
click at [1102, 688] on div "Add Item Import Ad Import Assets There are 7 Ads ready to be reviewed. Select A…" at bounding box center [740, 677] width 1443 height 25
click at [816, 680] on span "There are 7 Ads ready to be reviewed. Select All" at bounding box center [829, 677] width 260 height 25
click at [945, 678] on span "Select All" at bounding box center [925, 677] width 43 height 13
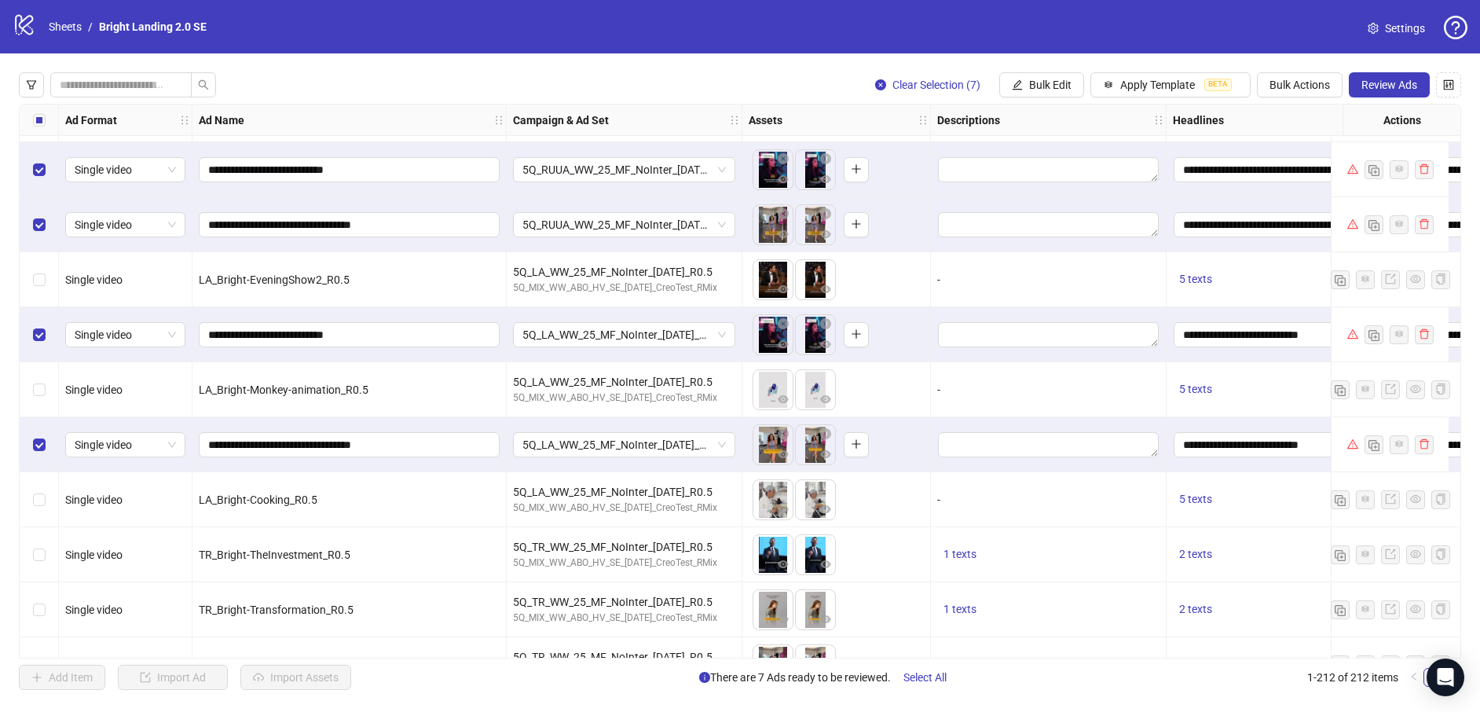
scroll to position [3405, 0]
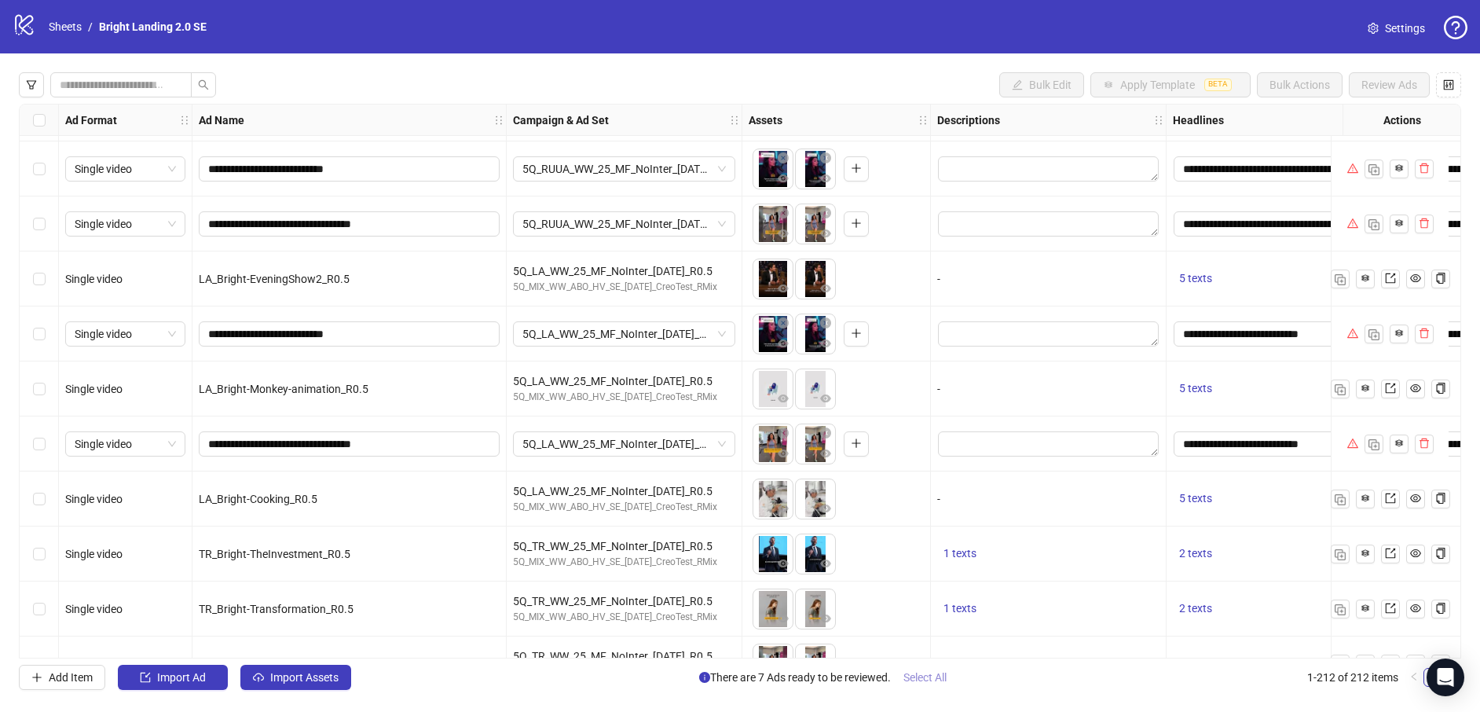
click at [927, 672] on span "Select All" at bounding box center [925, 677] width 43 height 13
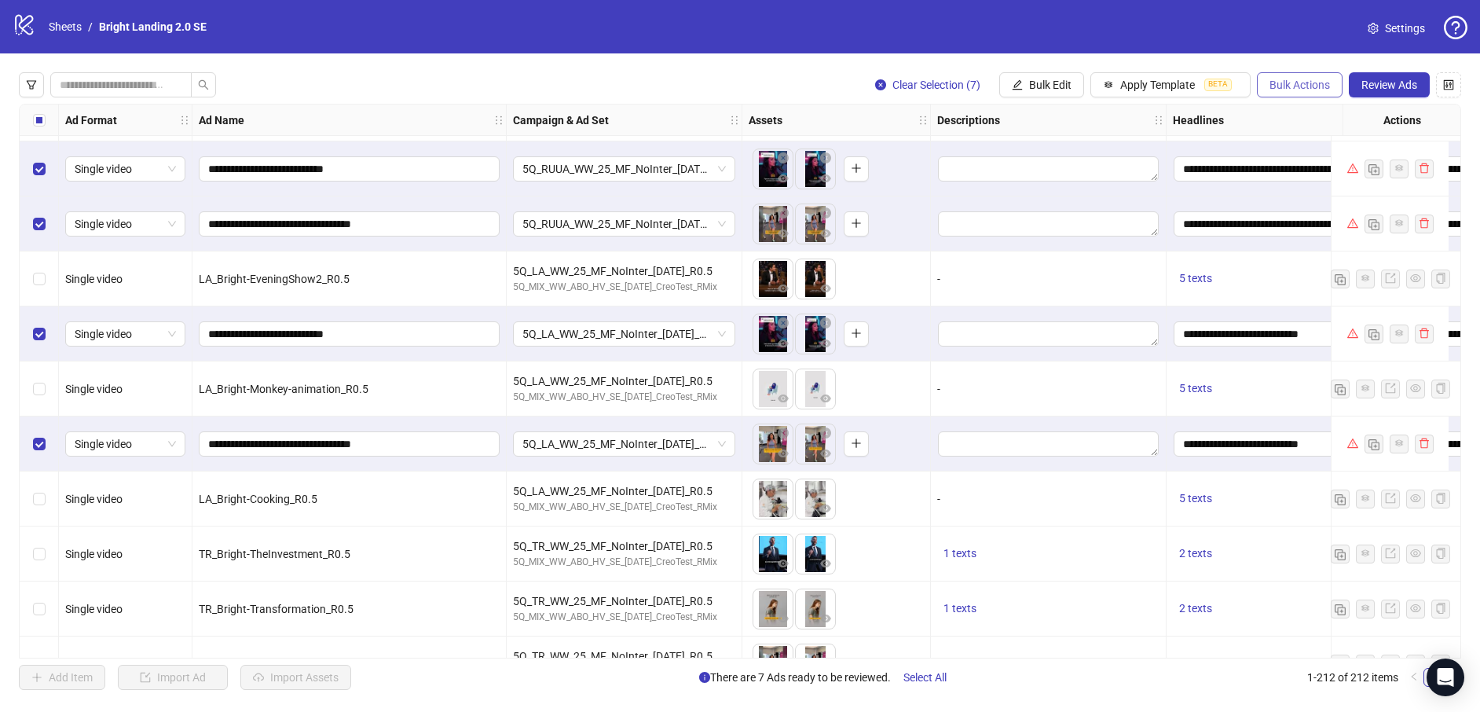
click at [1328, 90] on span "Bulk Actions" at bounding box center [1300, 85] width 61 height 13
click at [1297, 122] on span "Delete" at bounding box center [1322, 116] width 108 height 17
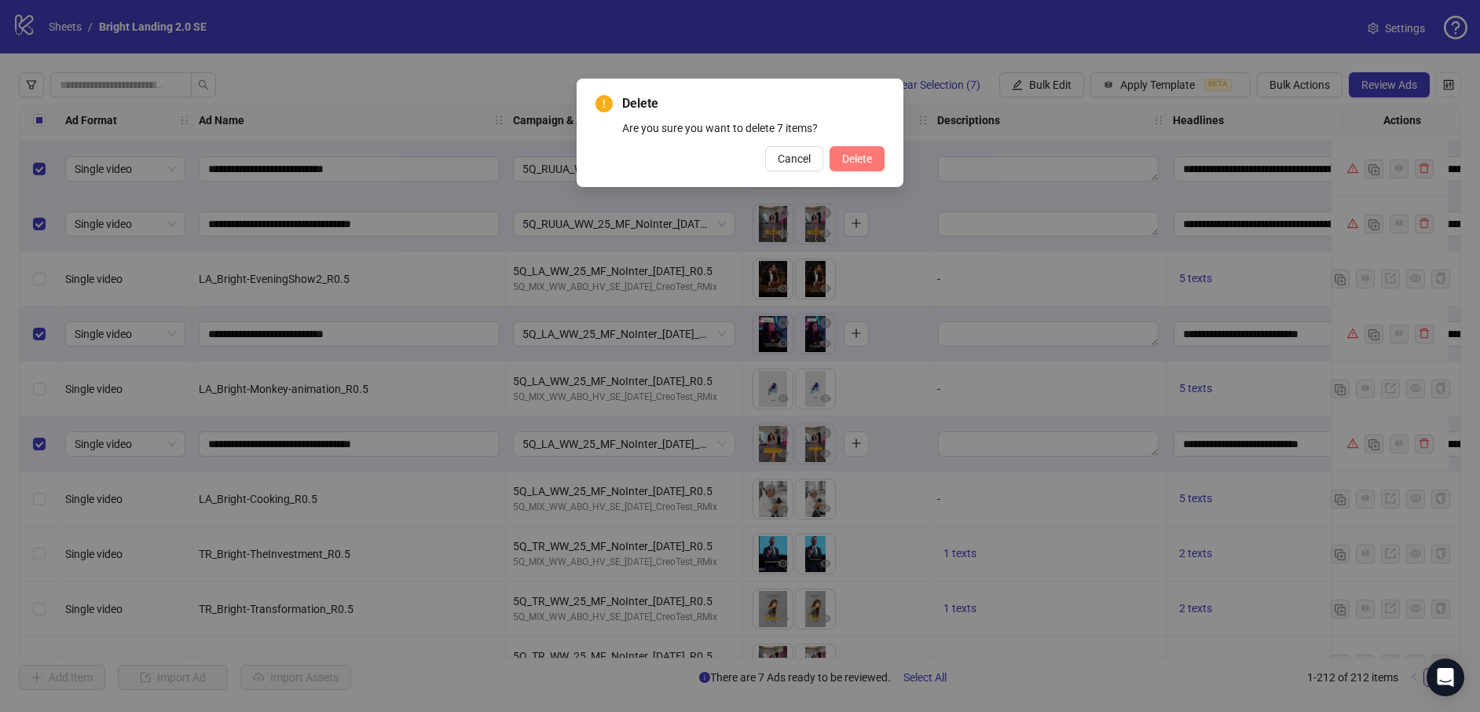
click at [860, 160] on span "Delete" at bounding box center [857, 158] width 30 height 13
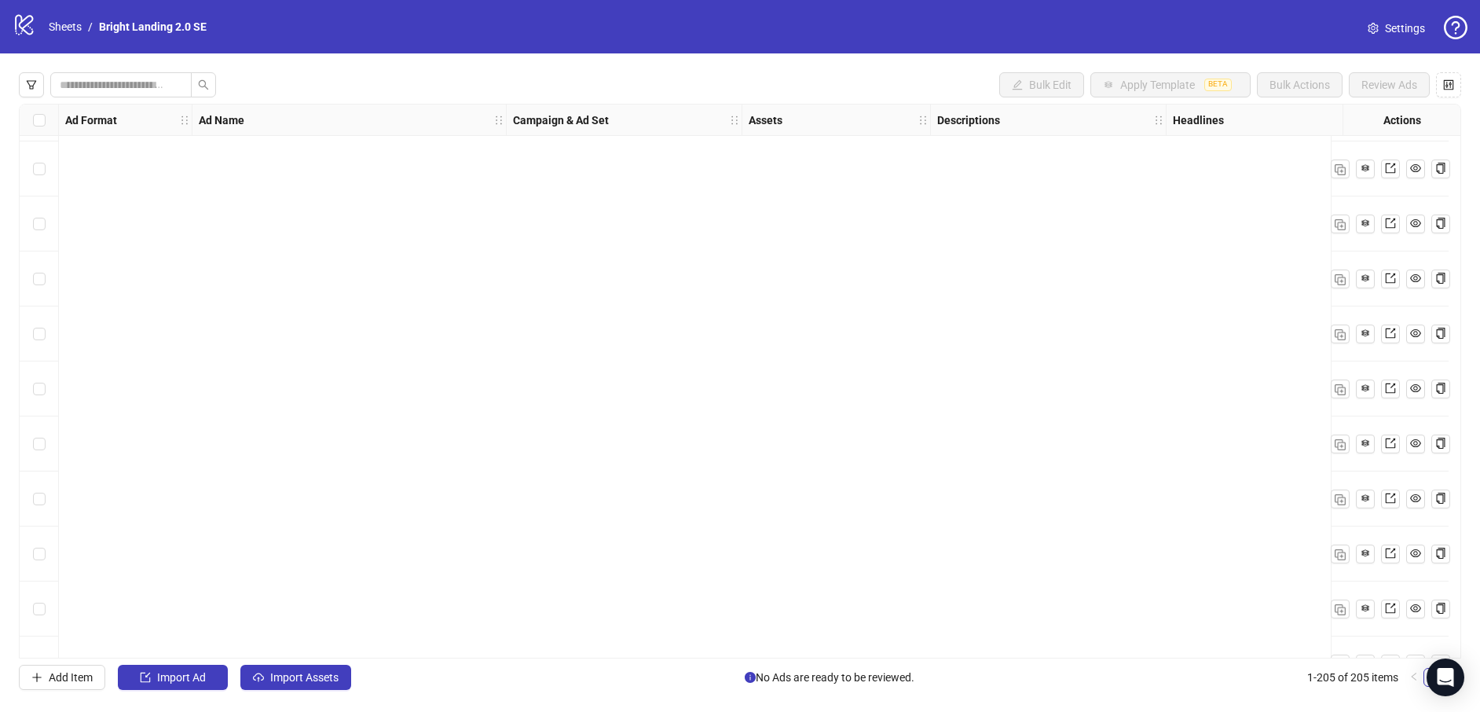
scroll to position [10760, 0]
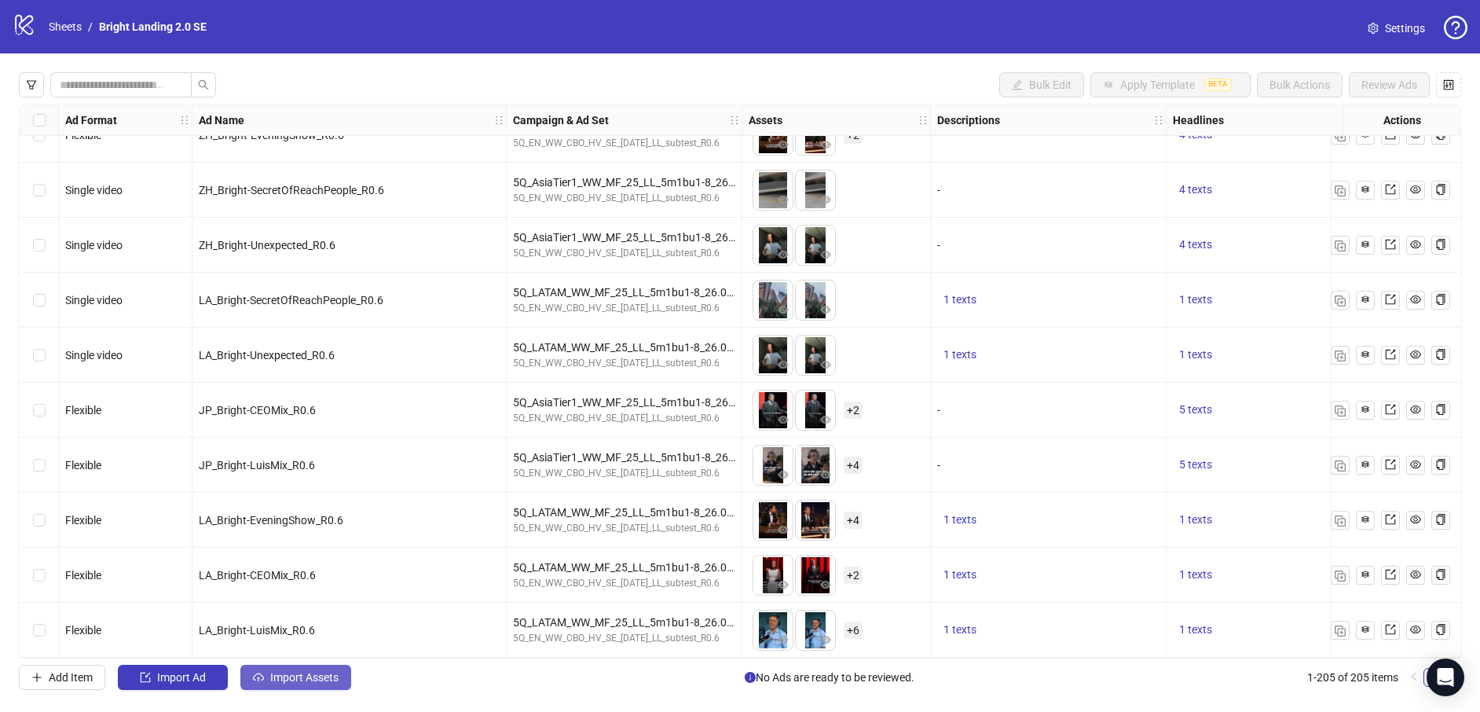
click at [303, 683] on span "Import Assets" at bounding box center [304, 677] width 68 height 13
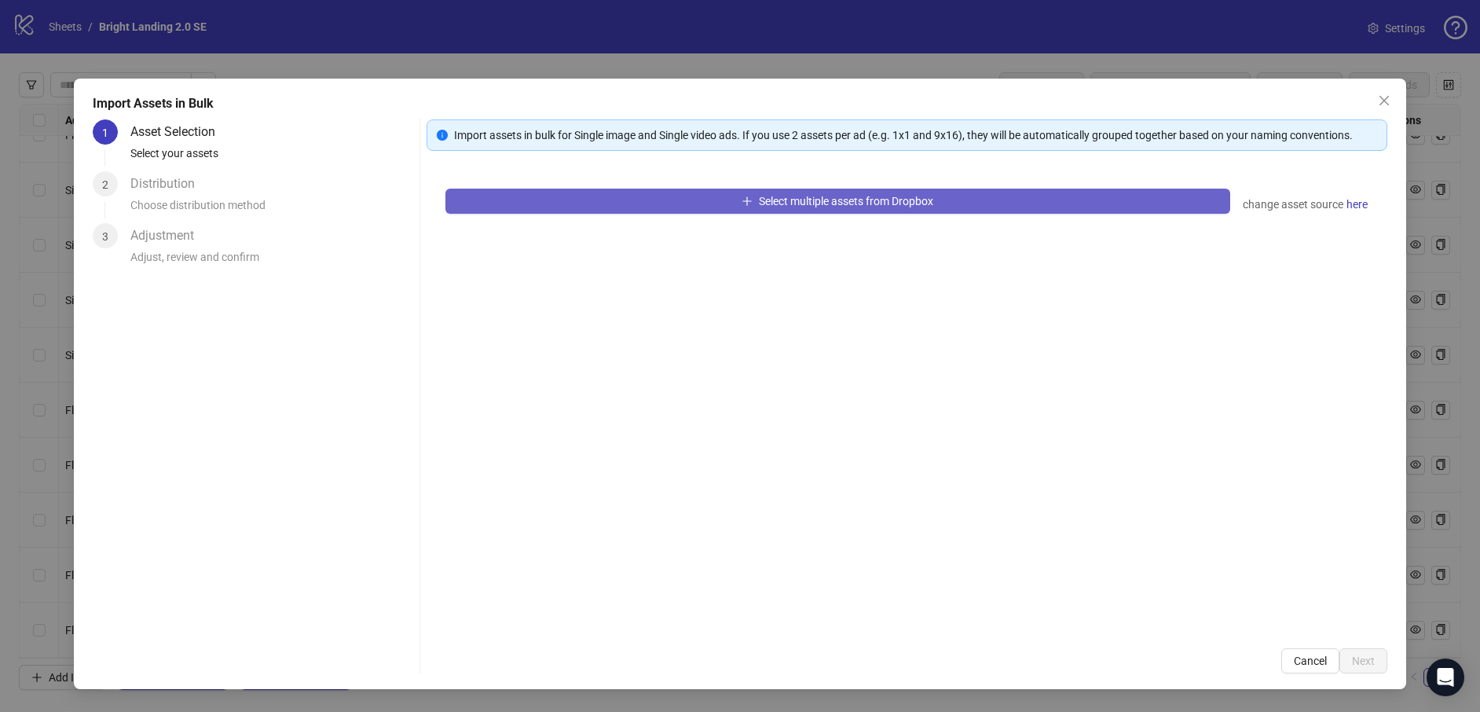
click at [963, 209] on button "Select multiple assets from Dropbox" at bounding box center [838, 201] width 785 height 25
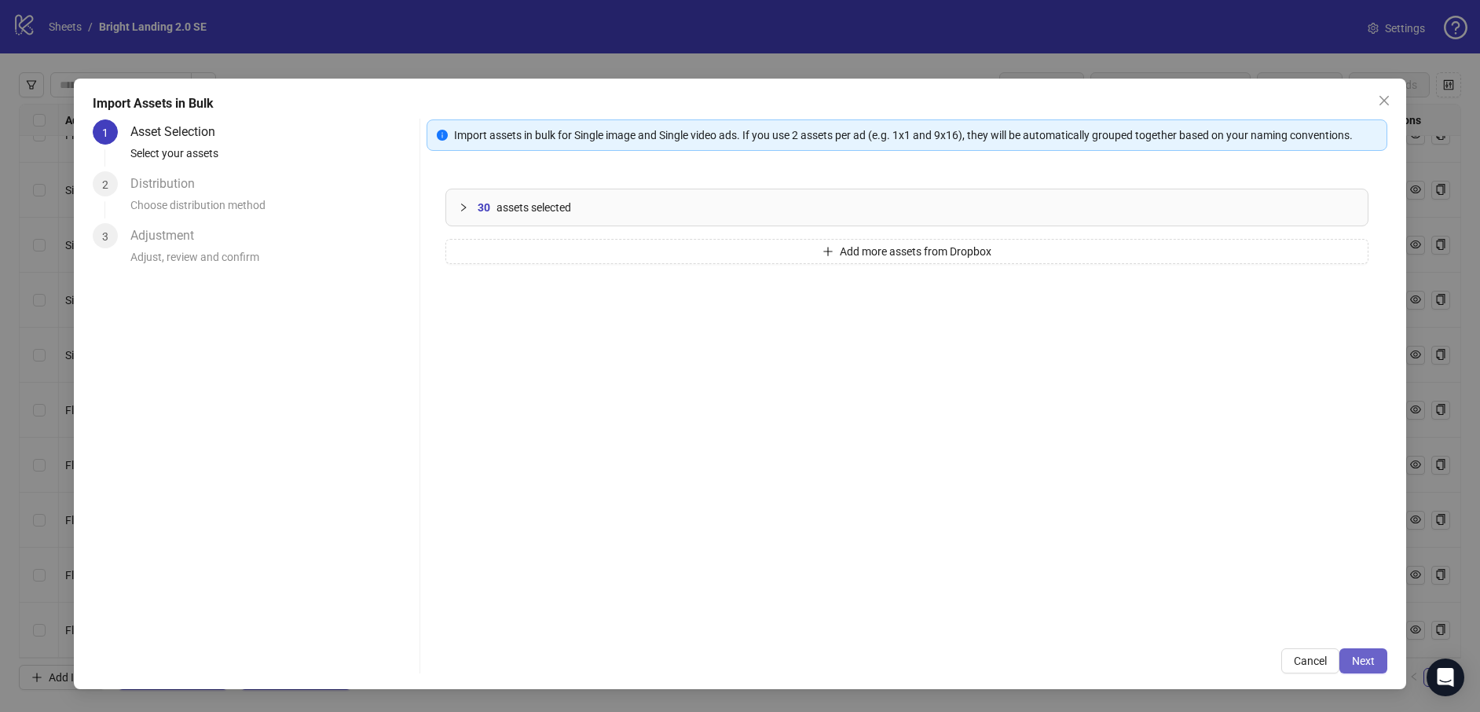
click at [1378, 665] on button "Next" at bounding box center [1364, 660] width 48 height 25
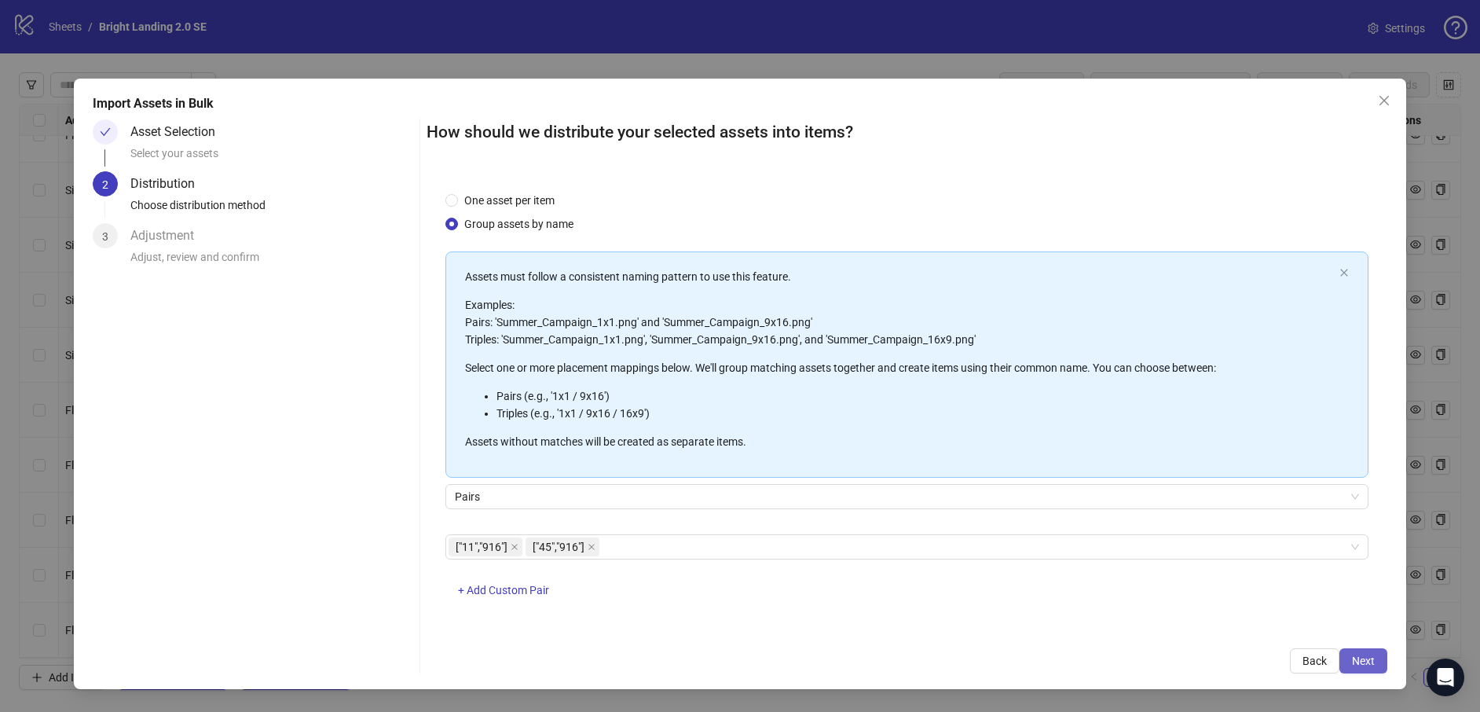
click at [1370, 663] on span "Next" at bounding box center [1363, 661] width 23 height 13
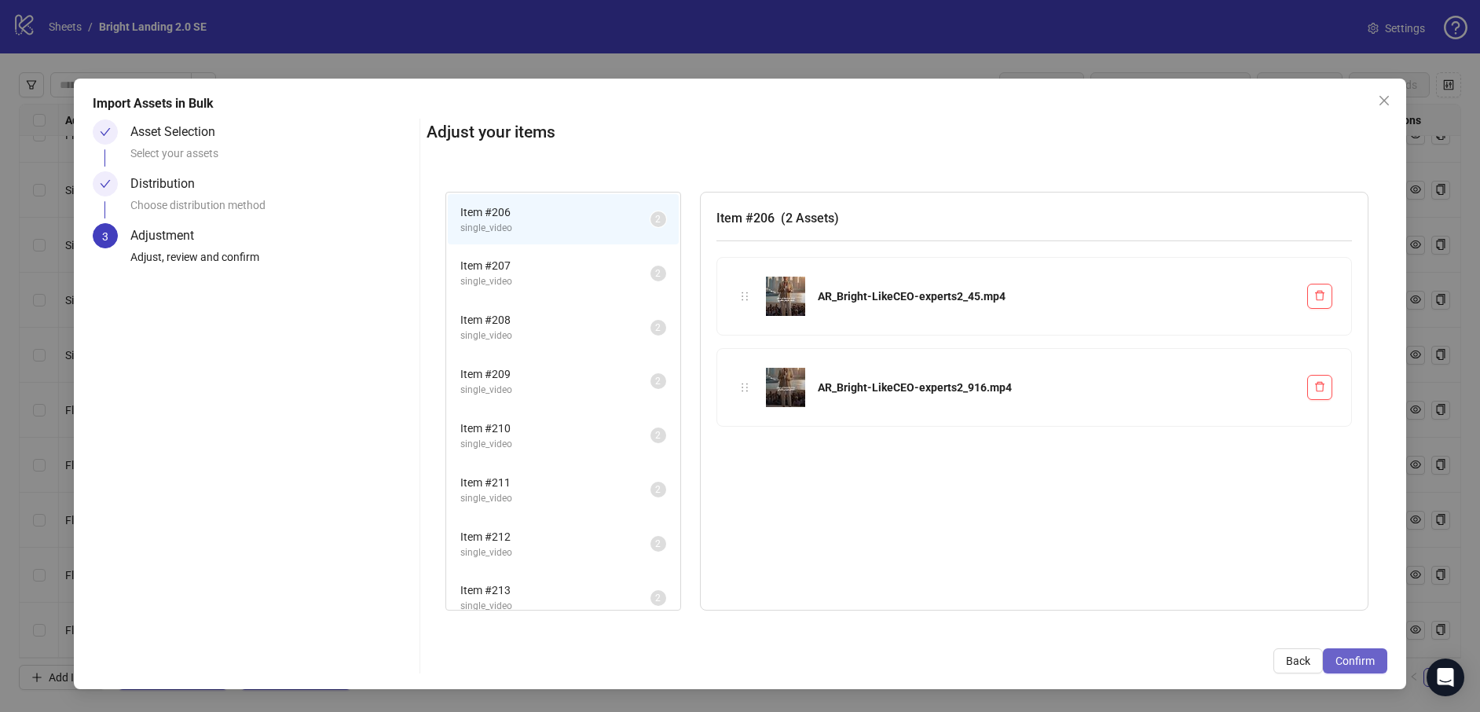
click at [1360, 655] on span "Confirm" at bounding box center [1355, 661] width 39 height 13
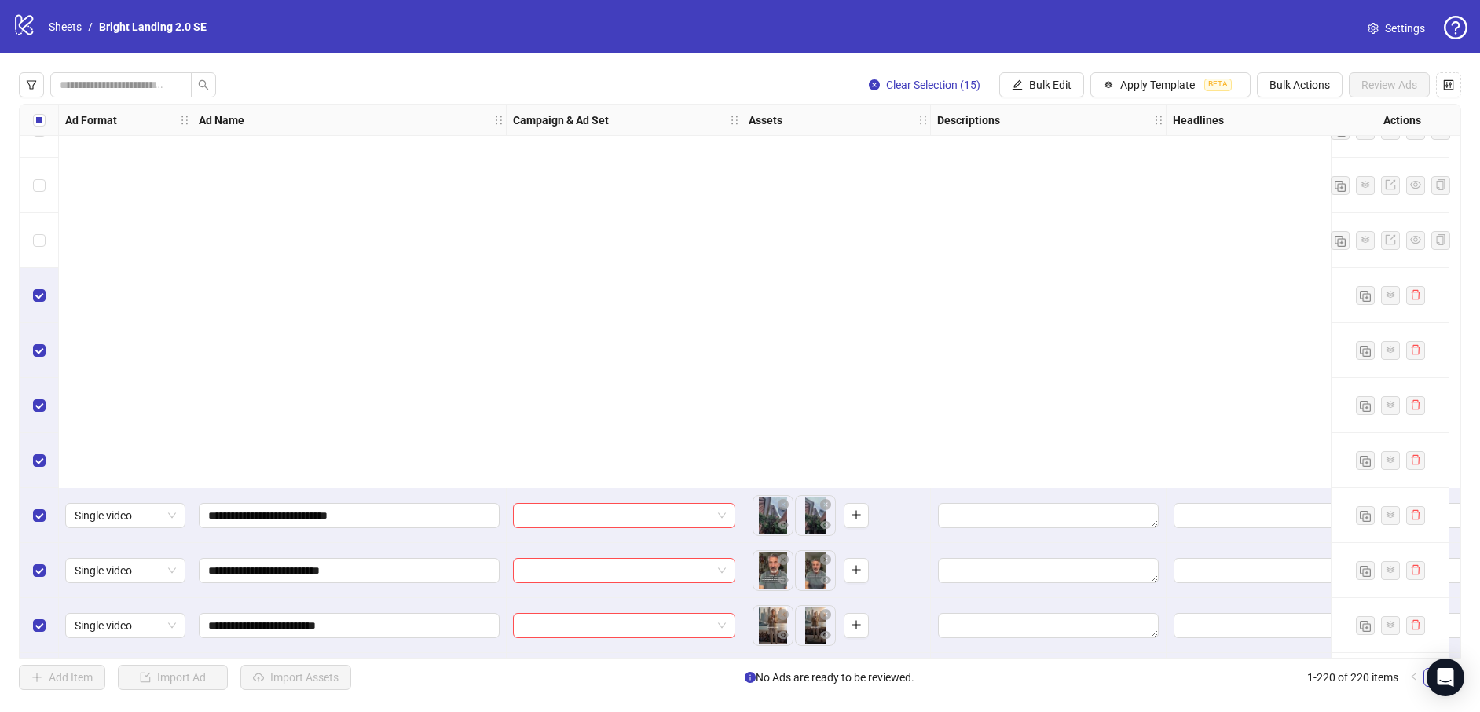
scroll to position [11585, 0]
